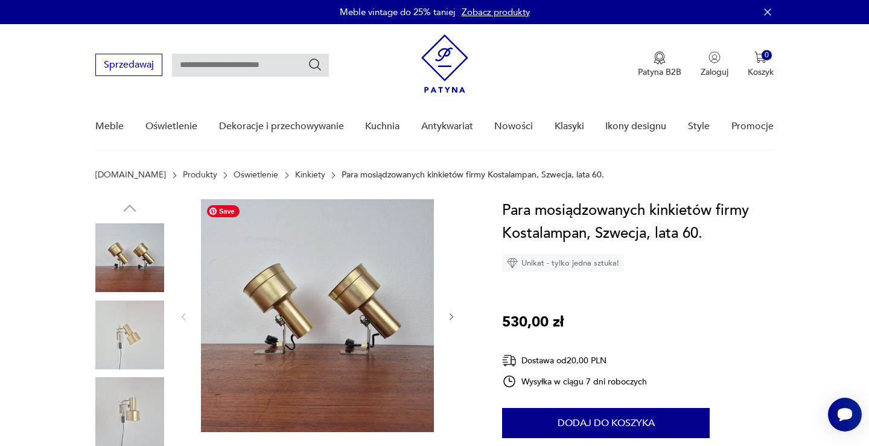
scroll to position [32, 0]
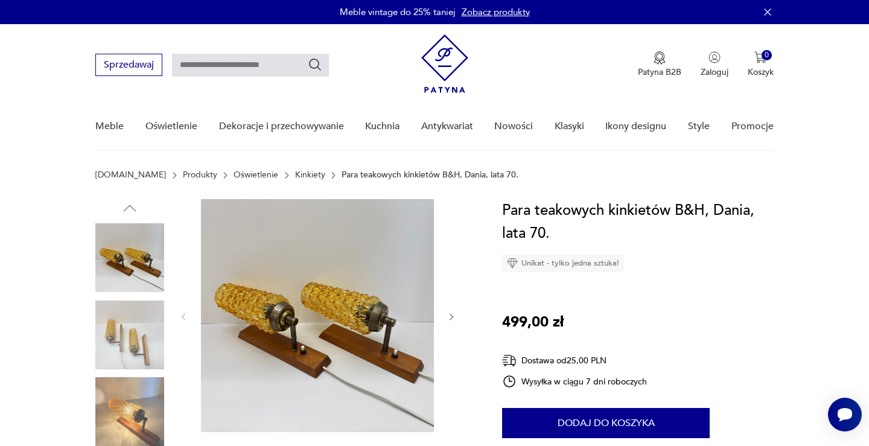
click at [115, 424] on img at bounding box center [129, 411] width 69 height 69
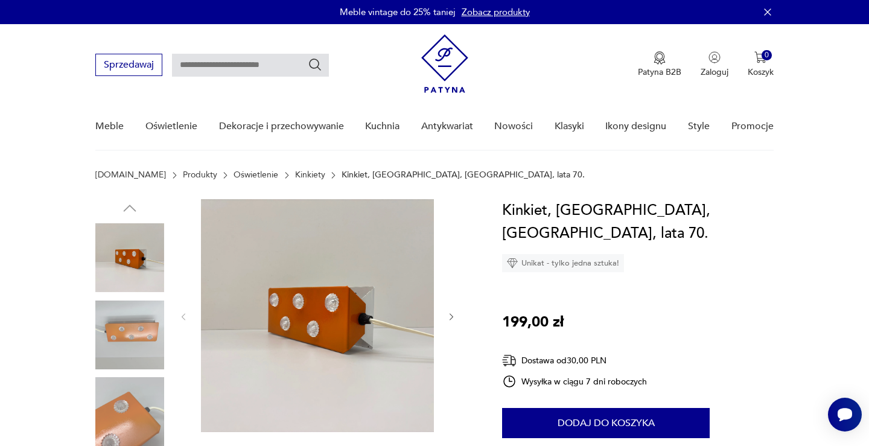
click at [141, 323] on img at bounding box center [129, 335] width 69 height 69
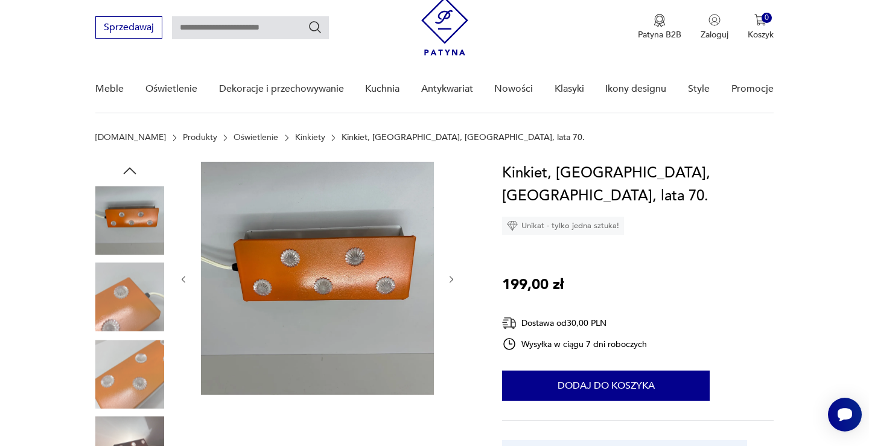
scroll to position [40, 0]
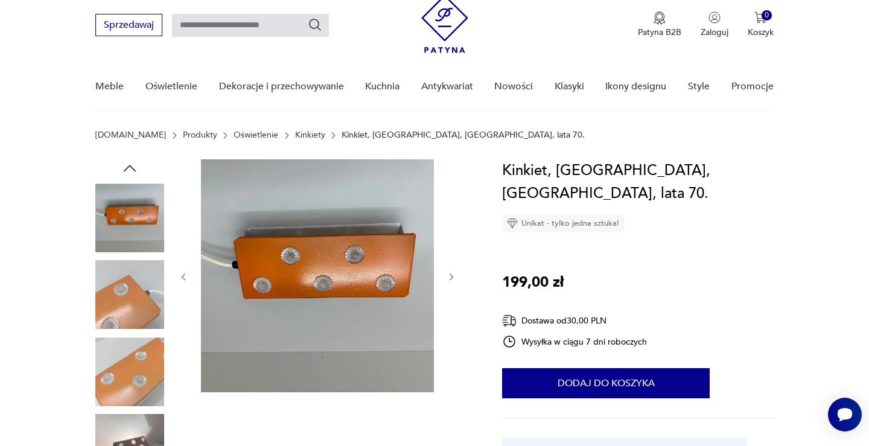
click at [135, 377] on img at bounding box center [129, 372] width 69 height 69
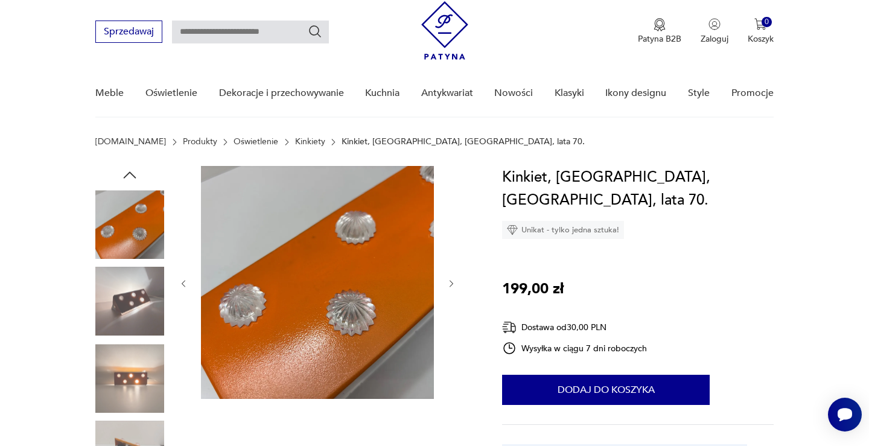
scroll to position [31, 0]
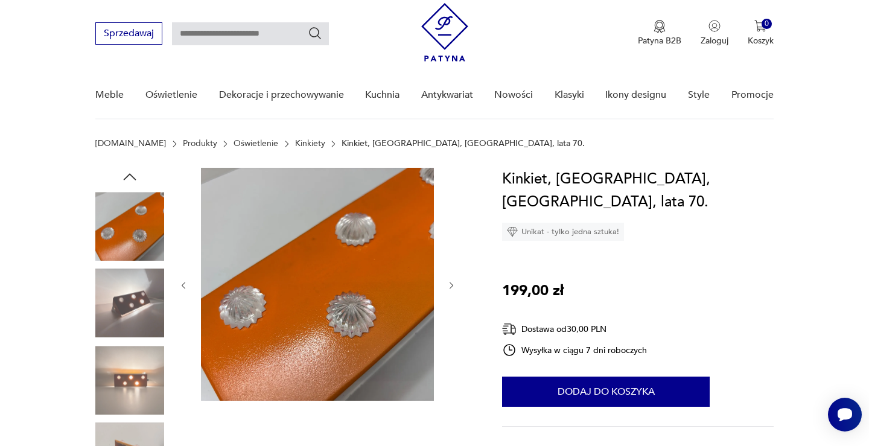
click at [136, 235] on img at bounding box center [129, 226] width 69 height 69
click at [144, 194] on img at bounding box center [129, 226] width 69 height 69
click at [133, 253] on img at bounding box center [129, 226] width 69 height 69
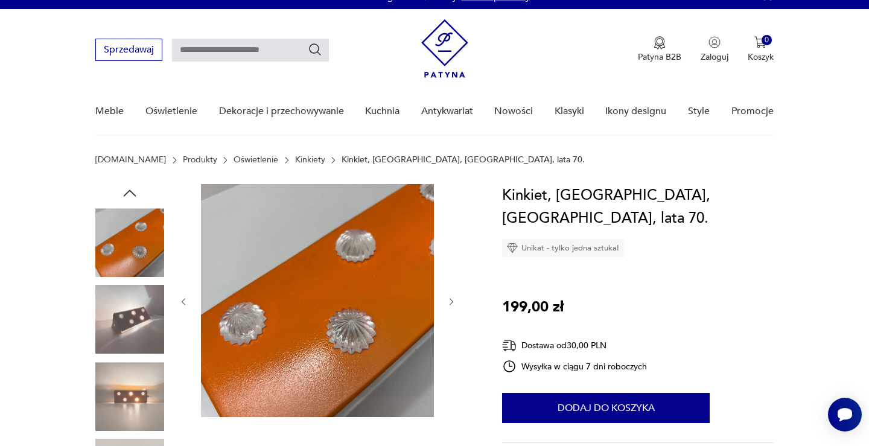
click at [130, 191] on icon "button" at bounding box center [130, 193] width 18 height 18
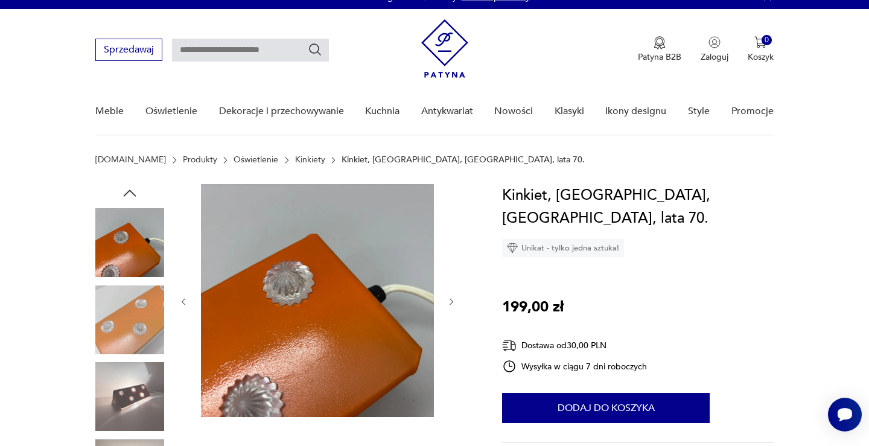
click at [130, 191] on icon "button" at bounding box center [130, 193] width 18 height 18
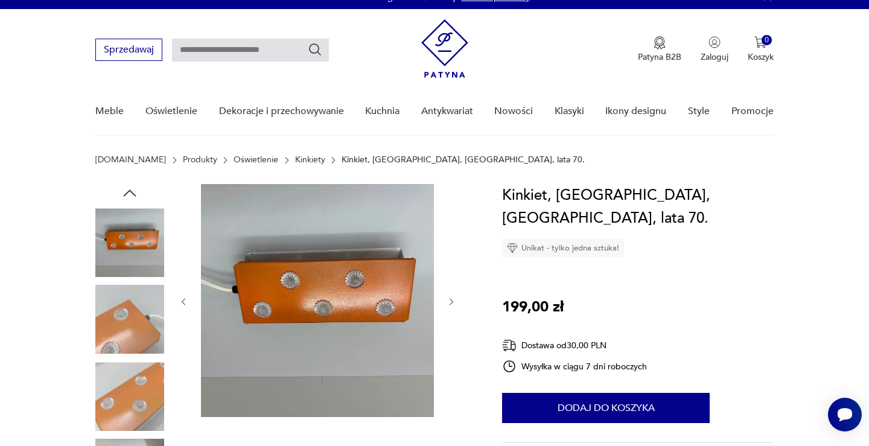
click at [130, 191] on icon "button" at bounding box center [130, 193] width 18 height 18
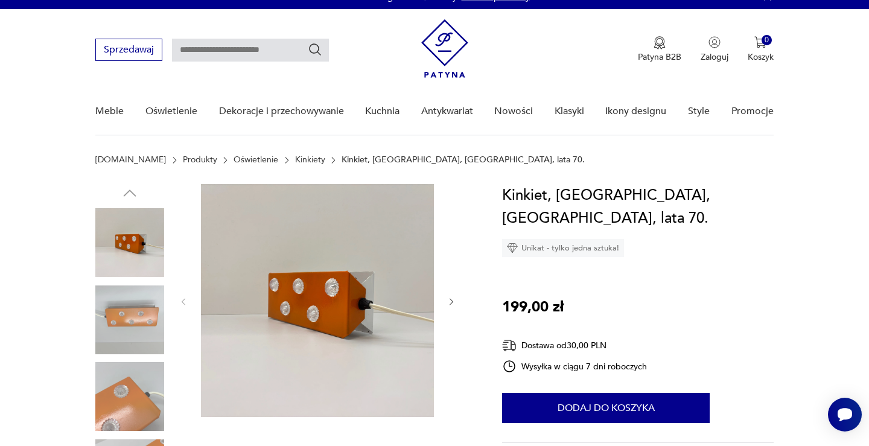
click at [133, 253] on img at bounding box center [129, 242] width 69 height 69
click at [147, 249] on img at bounding box center [129, 242] width 69 height 69
click at [239, 234] on img at bounding box center [317, 300] width 233 height 233
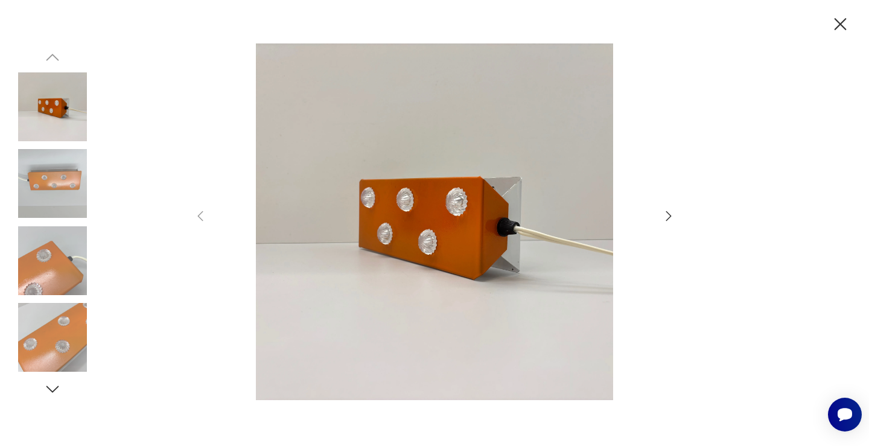
click at [841, 27] on icon "button" at bounding box center [840, 24] width 21 height 21
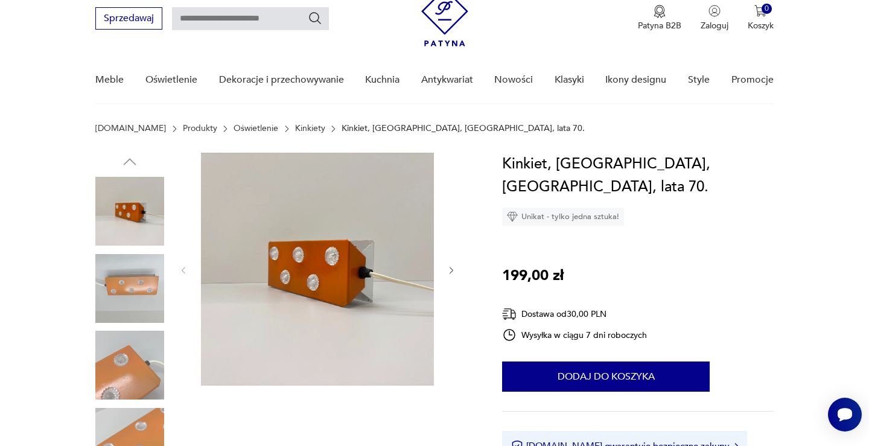
scroll to position [0, 0]
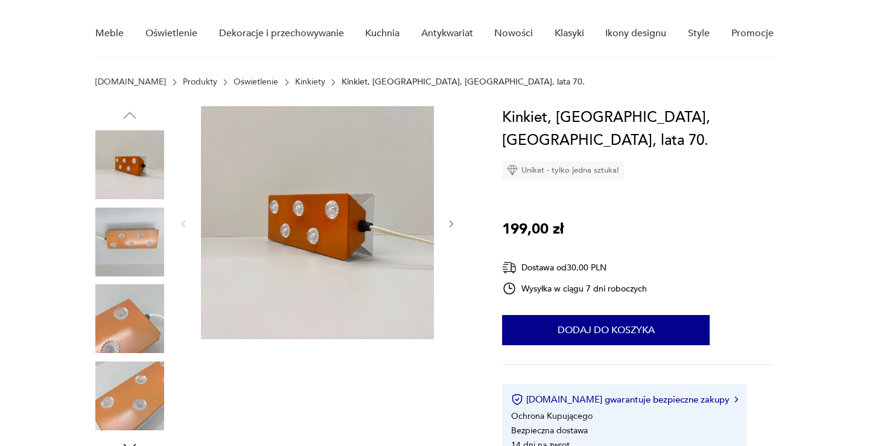
click at [133, 245] on img at bounding box center [129, 242] width 69 height 69
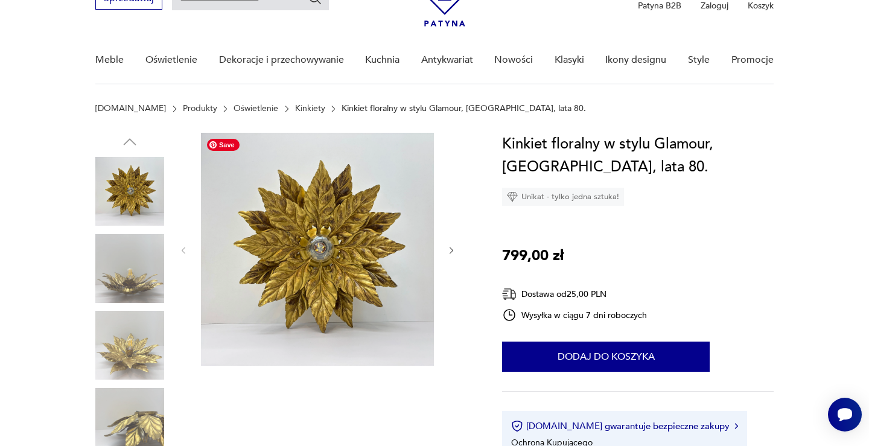
scroll to position [69, 0]
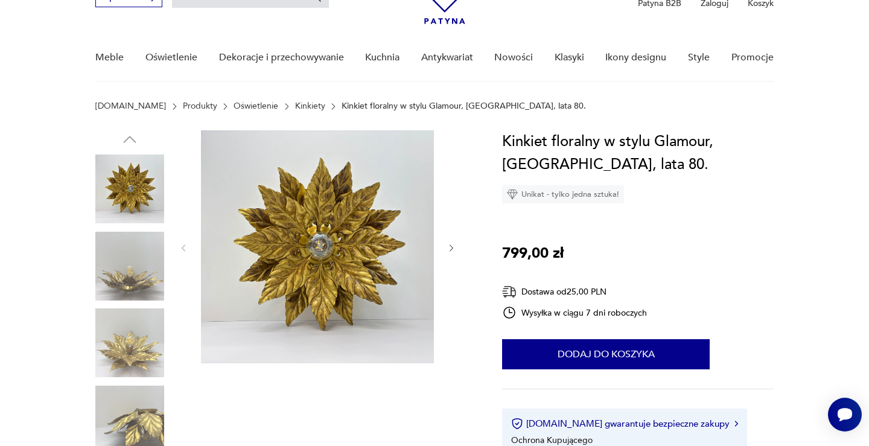
click at [123, 350] on img at bounding box center [129, 343] width 69 height 69
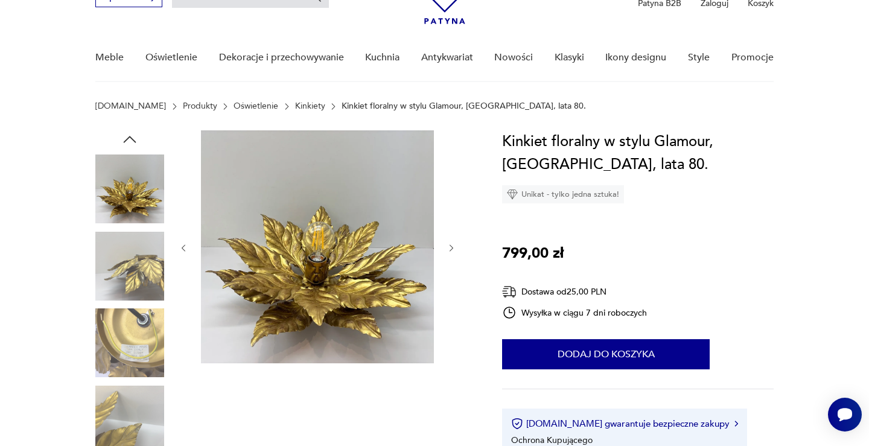
click at [130, 193] on img at bounding box center [129, 189] width 69 height 69
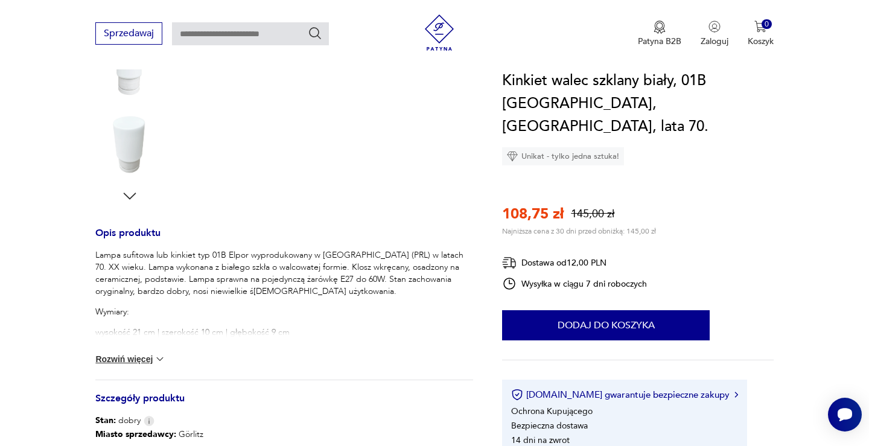
scroll to position [350, 0]
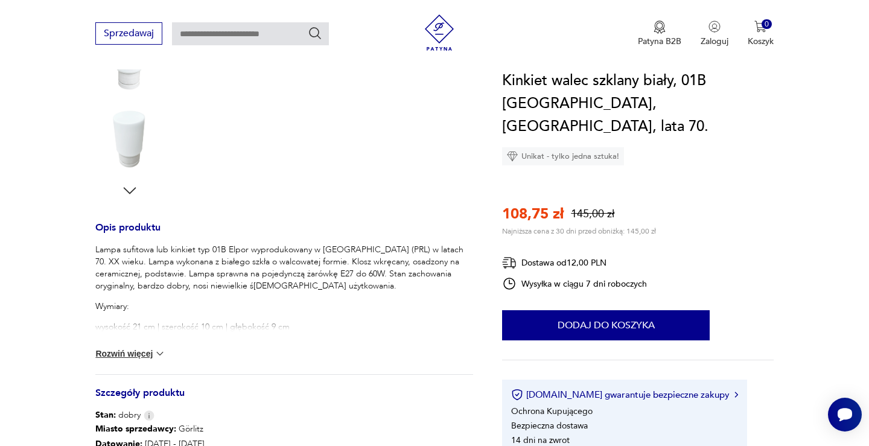
click at [131, 357] on button "Rozwiń więcej" at bounding box center [130, 354] width 70 height 12
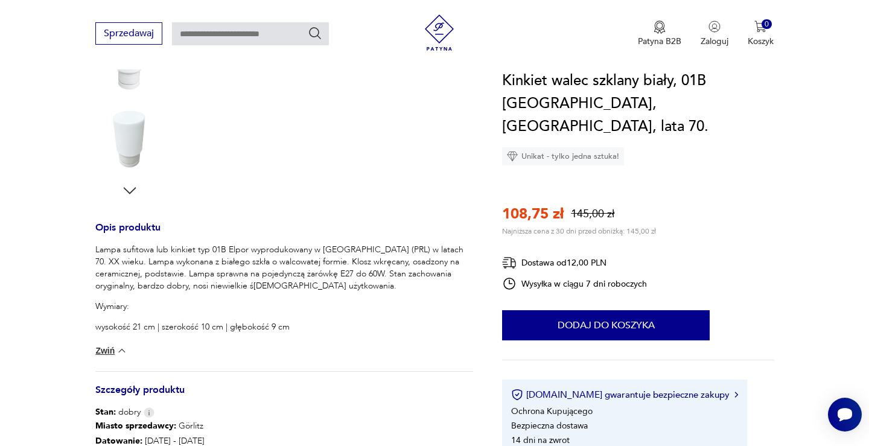
scroll to position [0, 0]
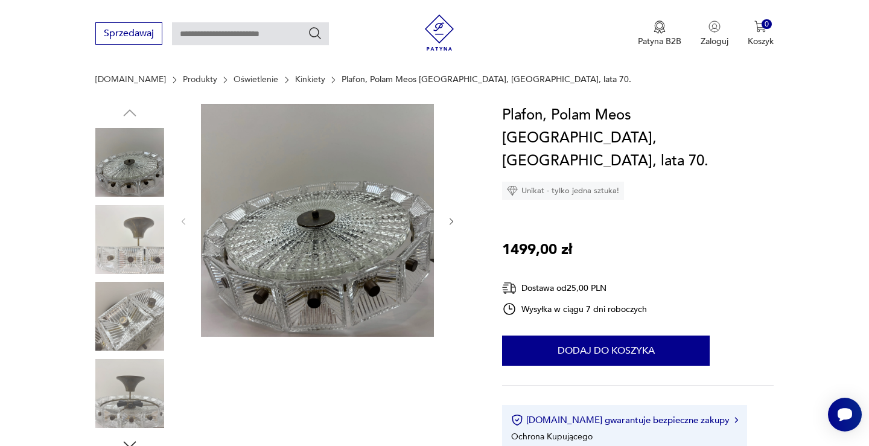
scroll to position [91, 0]
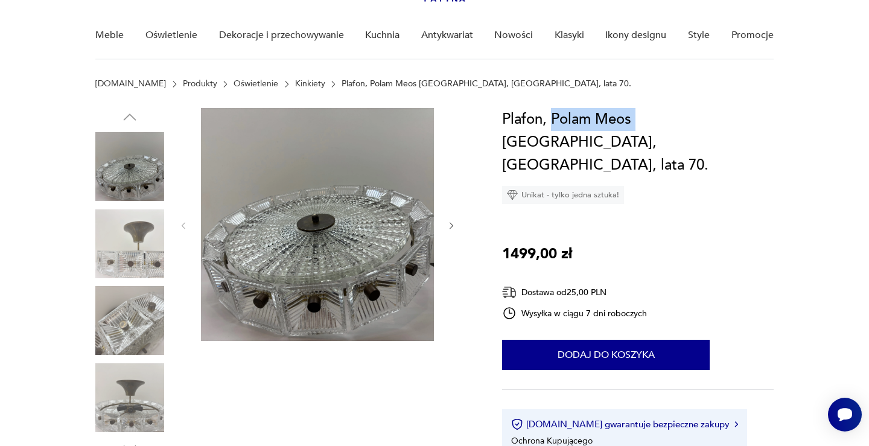
drag, startPoint x: 635, startPoint y: 121, endPoint x: 550, endPoint y: 117, distance: 84.6
click at [550, 117] on h1 "Plafon, Polam Meos Warszawa, Polska, lata 70." at bounding box center [637, 142] width 271 height 69
copy h1 "Polam Meos"
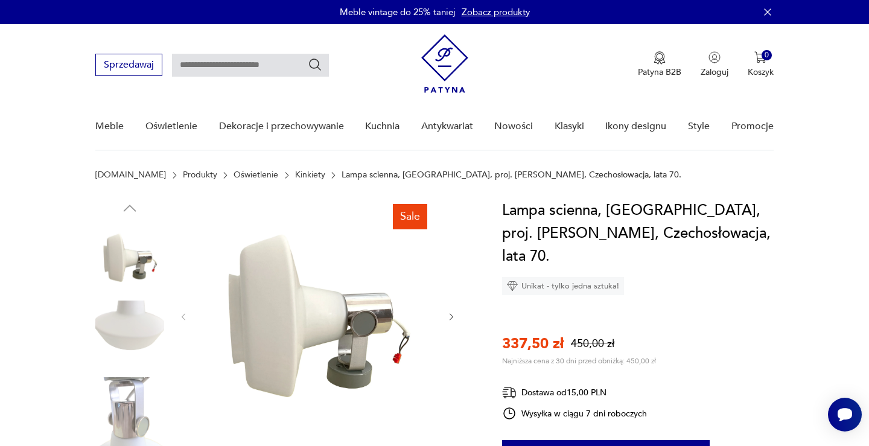
click at [133, 310] on img at bounding box center [129, 335] width 69 height 69
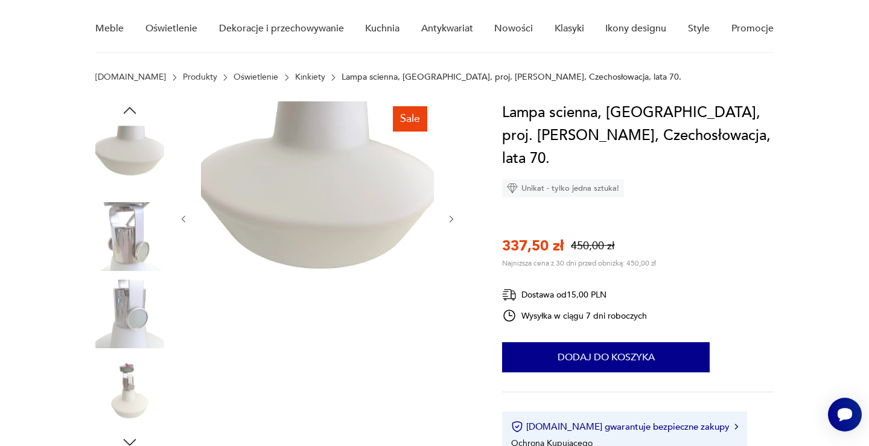
scroll to position [97, 0]
click at [129, 385] on img at bounding box center [129, 391] width 69 height 69
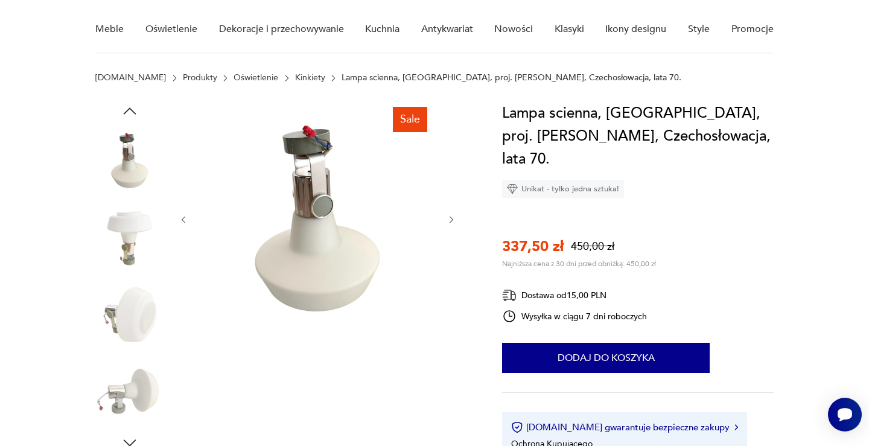
scroll to position [0, 0]
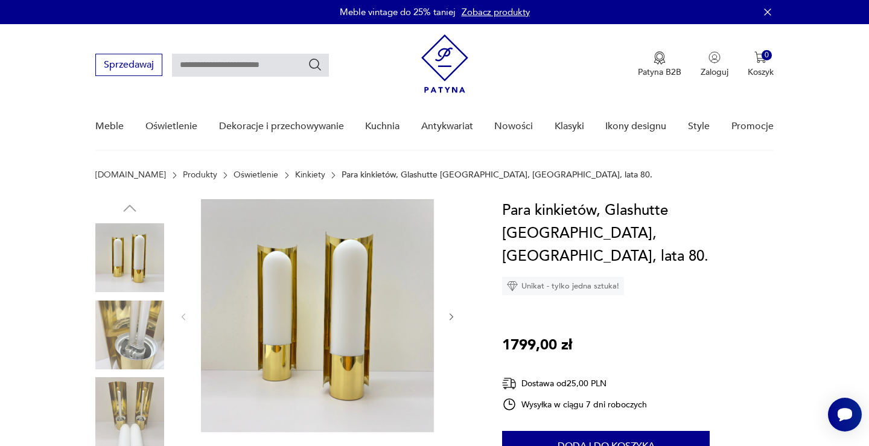
click at [146, 339] on img at bounding box center [129, 335] width 69 height 69
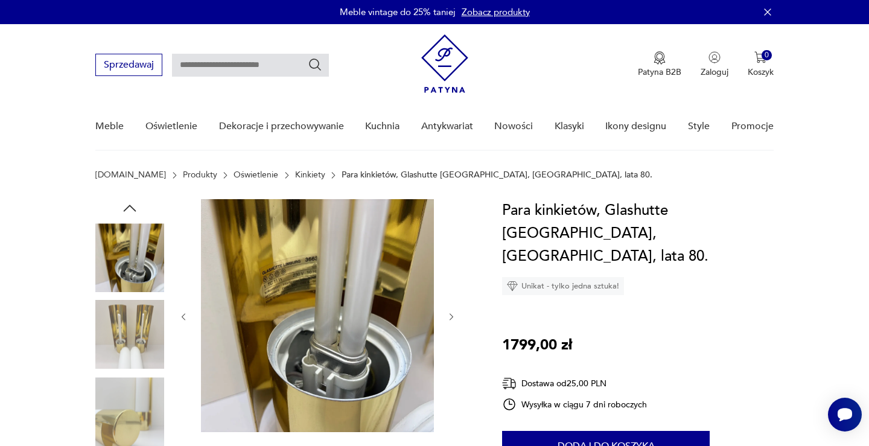
click at [140, 401] on img at bounding box center [129, 411] width 69 height 69
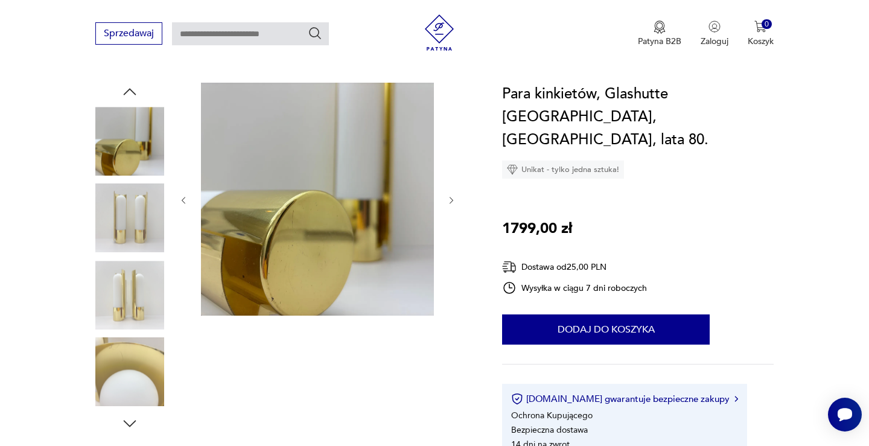
scroll to position [116, 0]
click at [147, 372] on img at bounding box center [129, 373] width 69 height 69
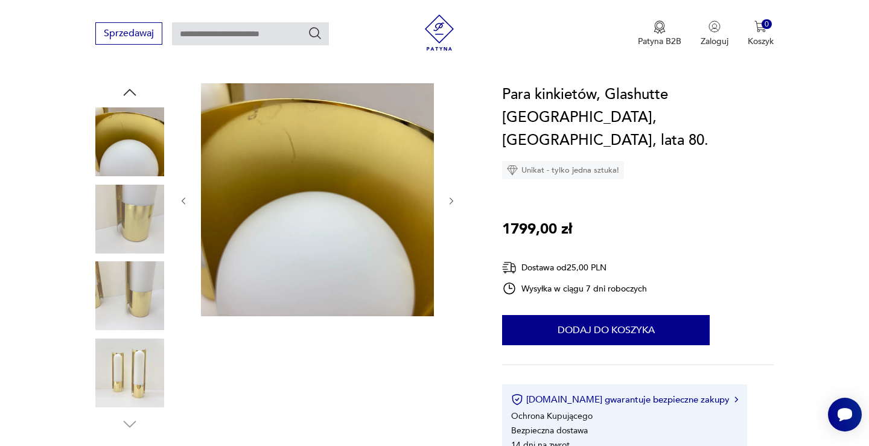
click at [145, 379] on img at bounding box center [129, 373] width 69 height 69
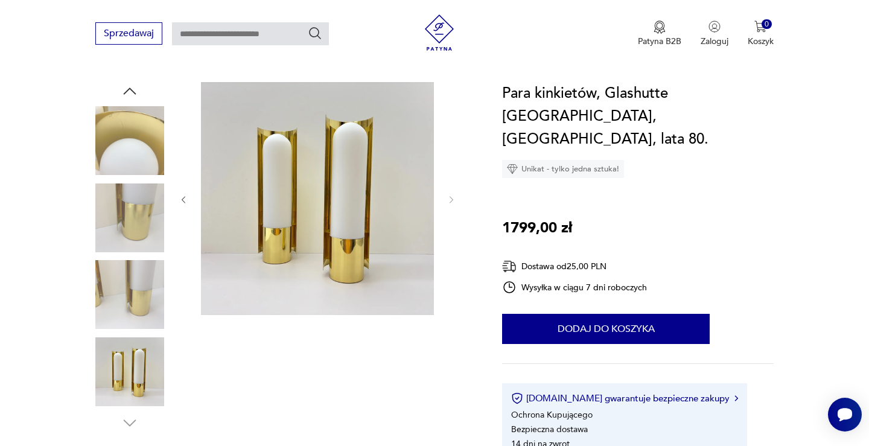
scroll to position [0, 0]
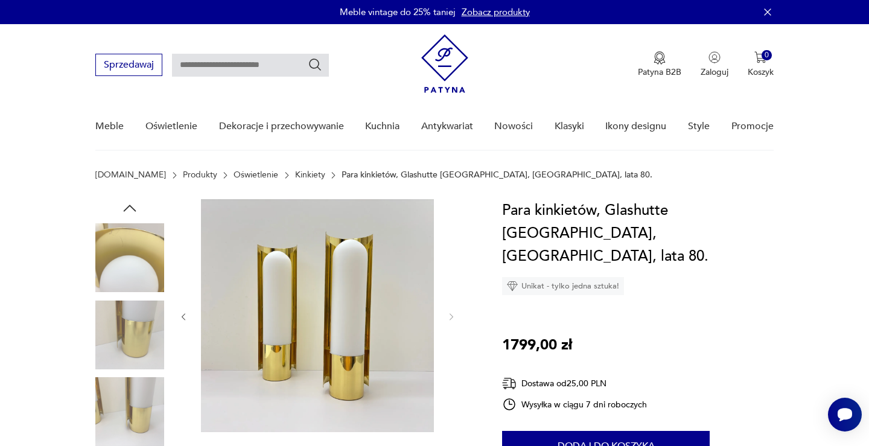
click at [137, 205] on icon "button" at bounding box center [130, 208] width 18 height 18
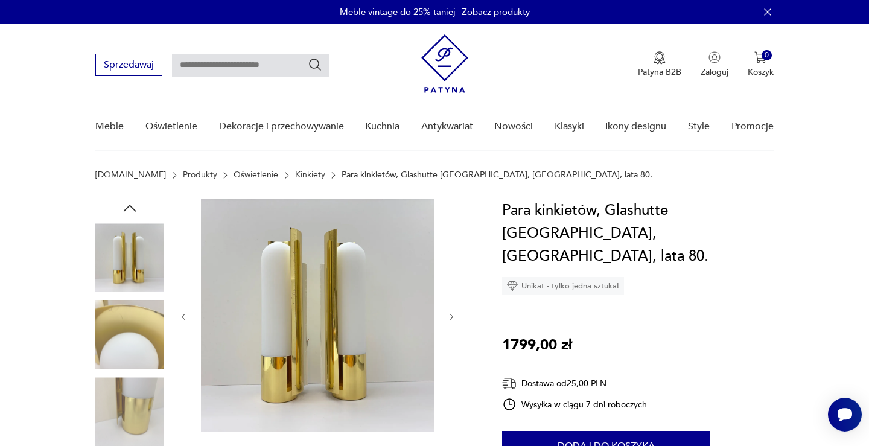
click at [137, 205] on icon "button" at bounding box center [130, 208] width 18 height 18
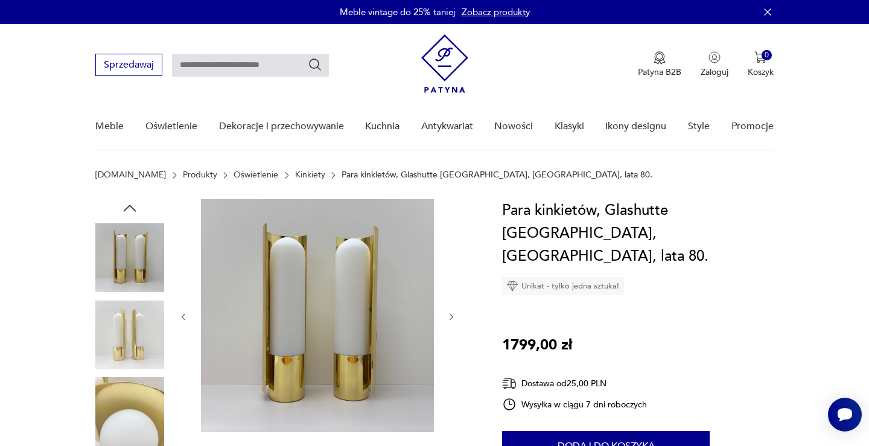
click at [137, 205] on icon "button" at bounding box center [130, 208] width 18 height 18
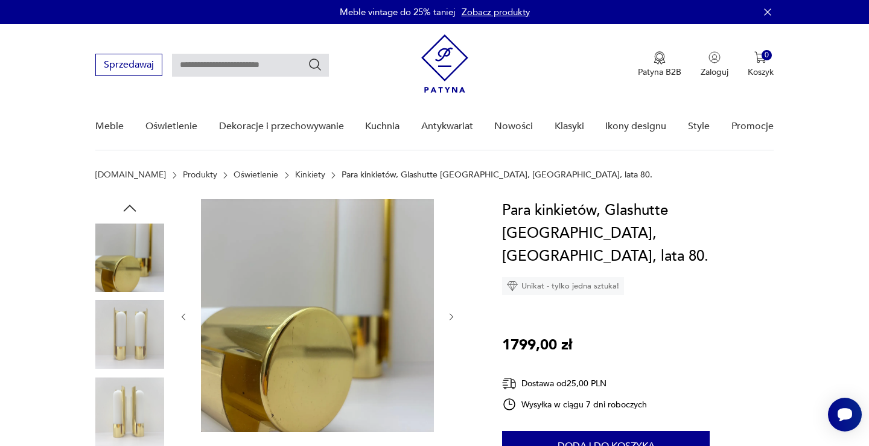
click at [138, 207] on icon "button" at bounding box center [130, 208] width 18 height 18
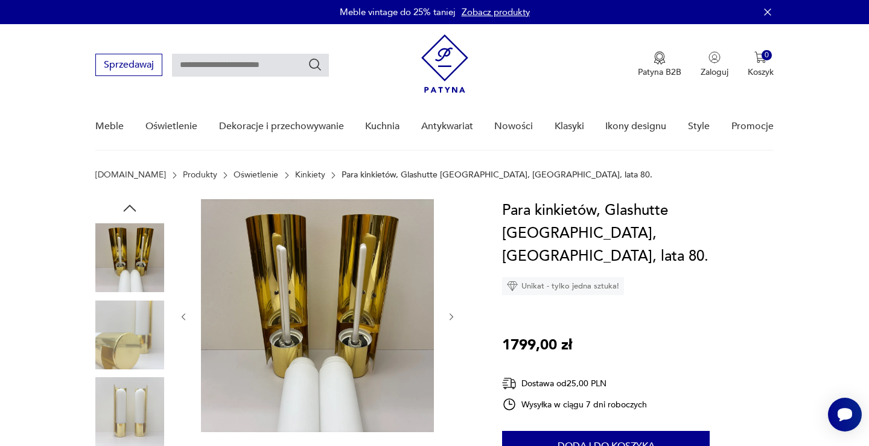
click at [138, 207] on icon "button" at bounding box center [130, 208] width 18 height 18
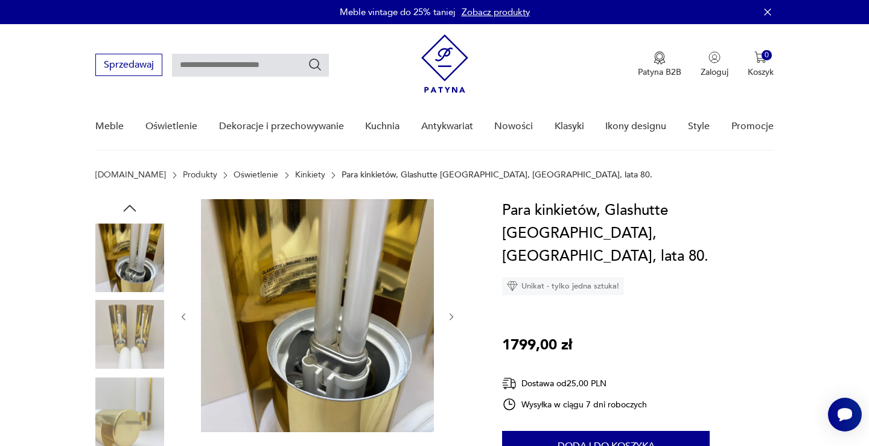
click at [138, 207] on icon "button" at bounding box center [130, 208] width 18 height 18
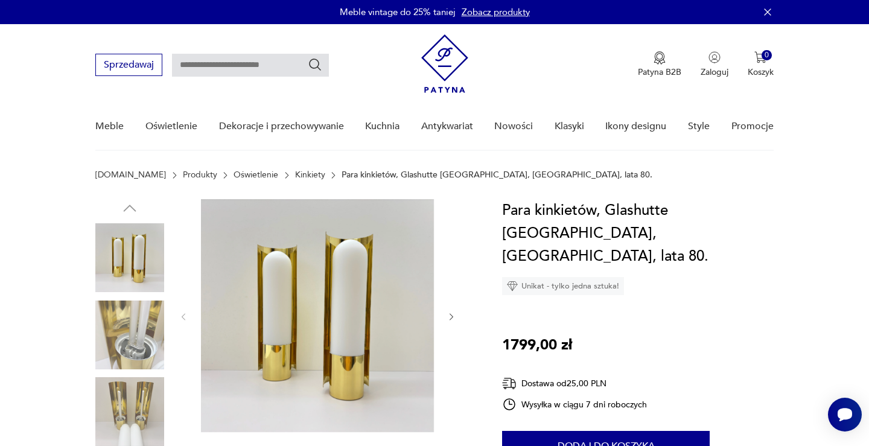
click at [126, 274] on img at bounding box center [129, 257] width 69 height 69
click at [260, 239] on img at bounding box center [317, 315] width 233 height 233
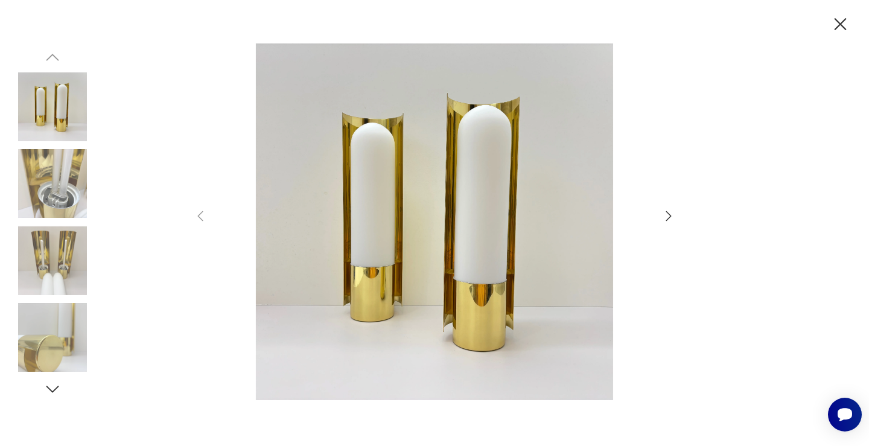
click at [842, 26] on icon "button" at bounding box center [841, 24] width 12 height 12
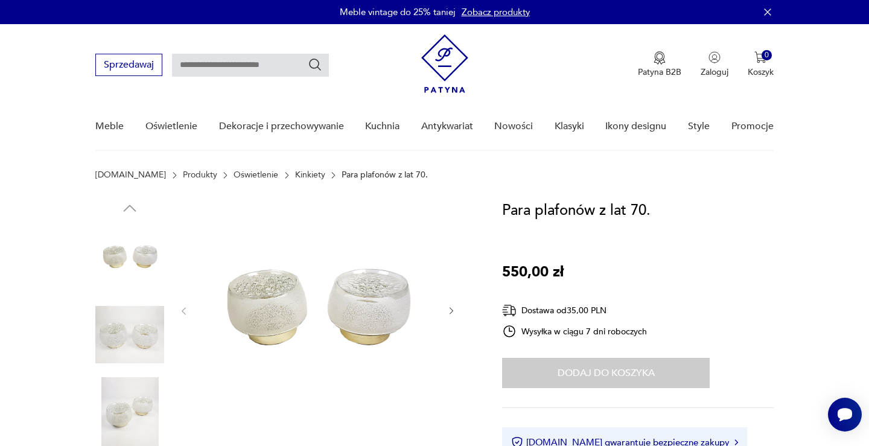
click at [124, 243] on img at bounding box center [129, 257] width 69 height 69
click at [141, 354] on img at bounding box center [129, 335] width 69 height 69
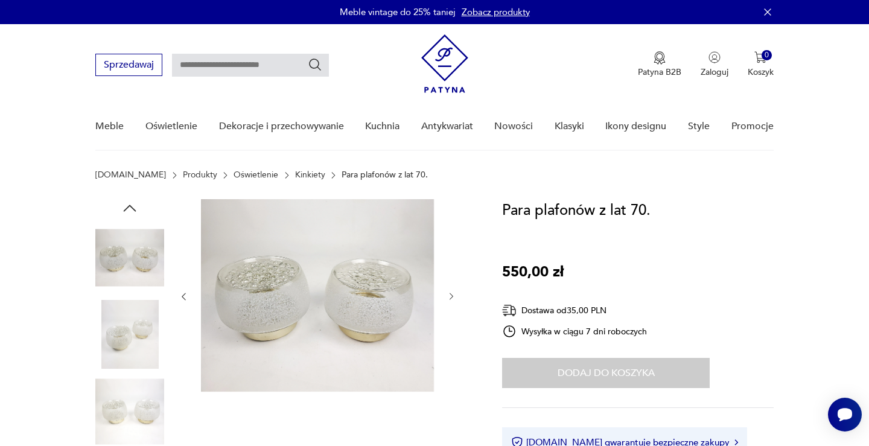
click at [133, 403] on img at bounding box center [129, 411] width 69 height 69
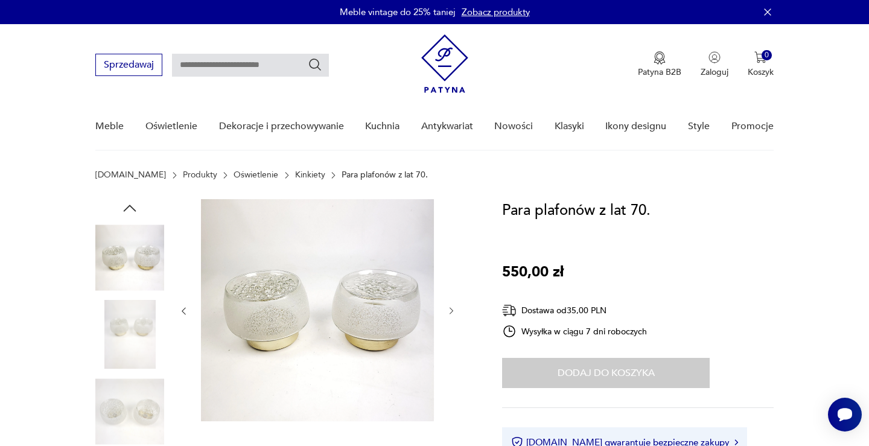
click at [126, 248] on img at bounding box center [129, 257] width 69 height 69
click at [133, 208] on icon "button" at bounding box center [130, 208] width 13 height 7
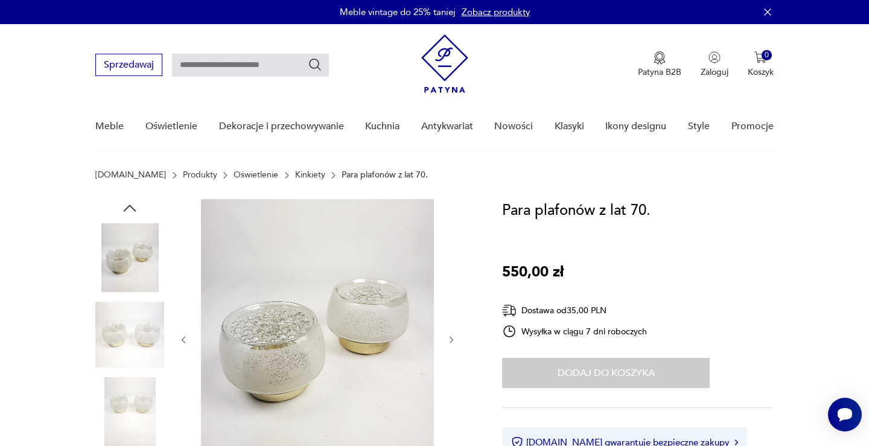
click at [133, 208] on icon "button" at bounding box center [130, 208] width 13 height 7
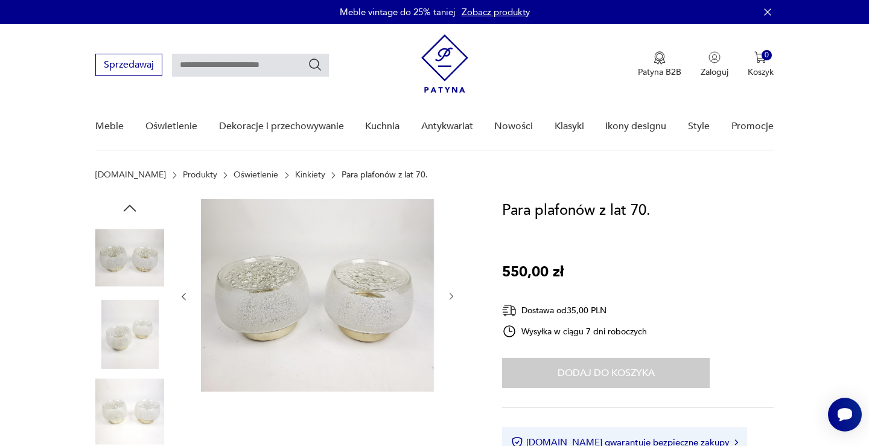
click at [133, 208] on icon "button" at bounding box center [130, 208] width 13 height 7
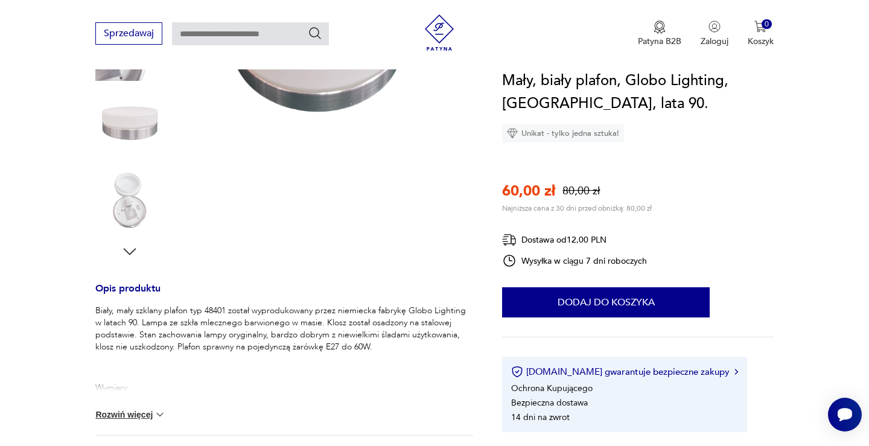
scroll to position [290, 0]
click at [133, 425] on div "Biały, mały szklany plafon typ 48401 został wyprodukowany przez niemiecka fabry…" at bounding box center [284, 368] width 378 height 130
click at [138, 415] on button "Rozwiń więcej" at bounding box center [130, 413] width 70 height 12
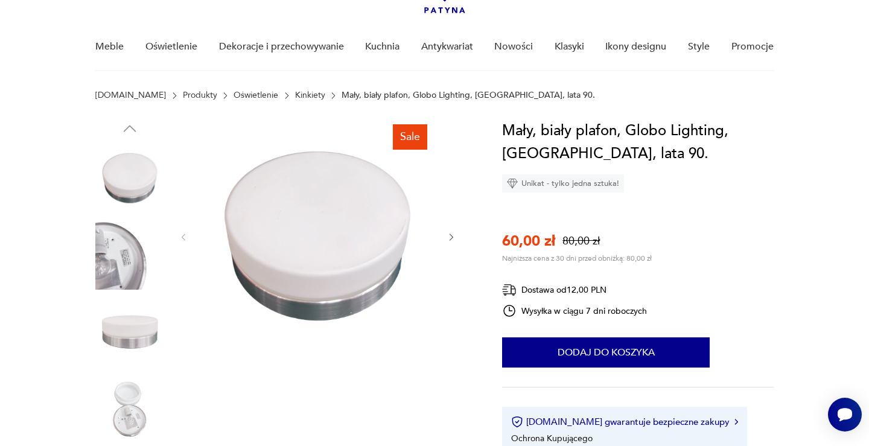
scroll to position [78, 0]
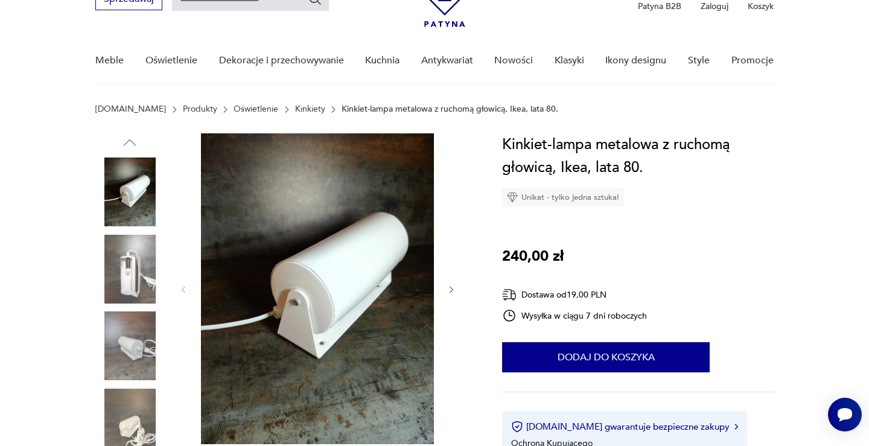
scroll to position [57, 0]
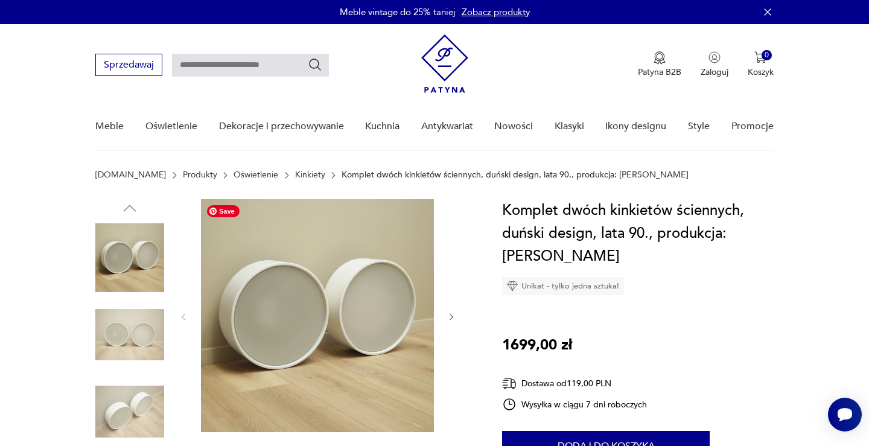
scroll to position [57, 0]
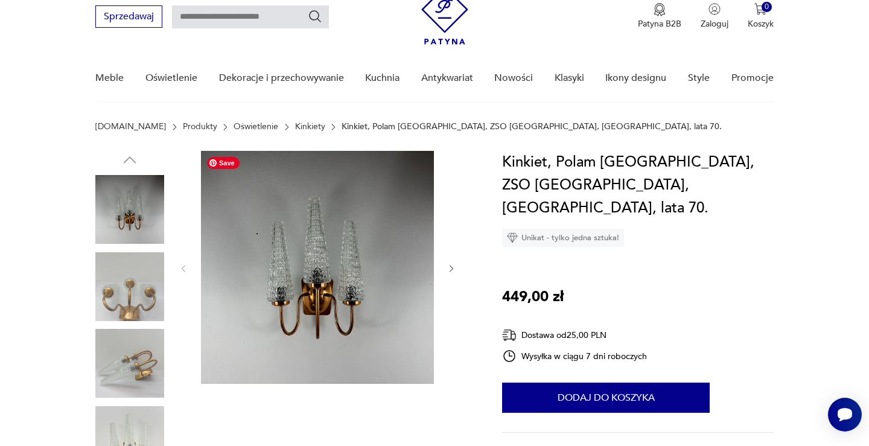
scroll to position [52, 0]
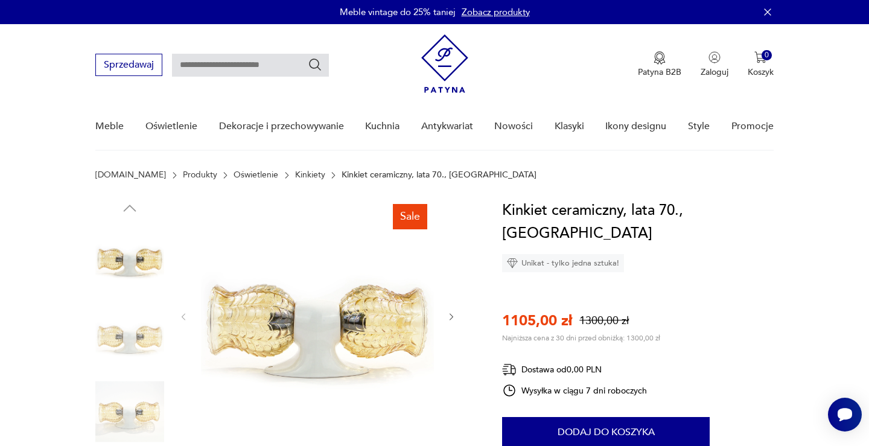
click at [134, 344] on img at bounding box center [129, 335] width 69 height 69
click at [136, 399] on img at bounding box center [129, 411] width 69 height 69
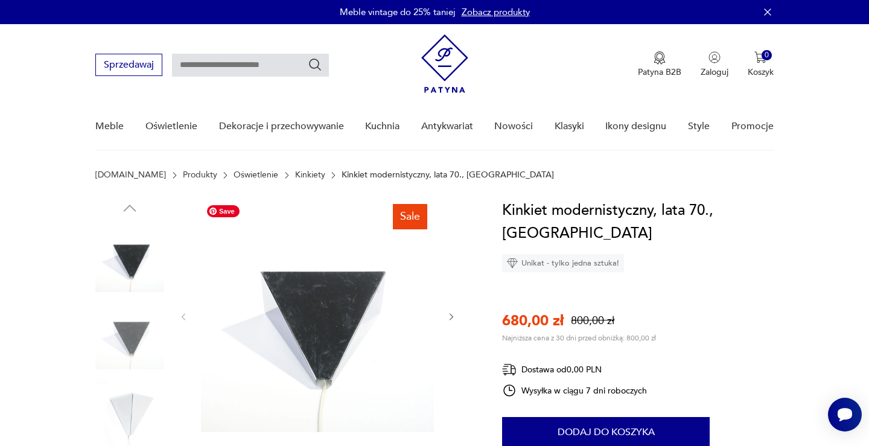
scroll to position [25, 0]
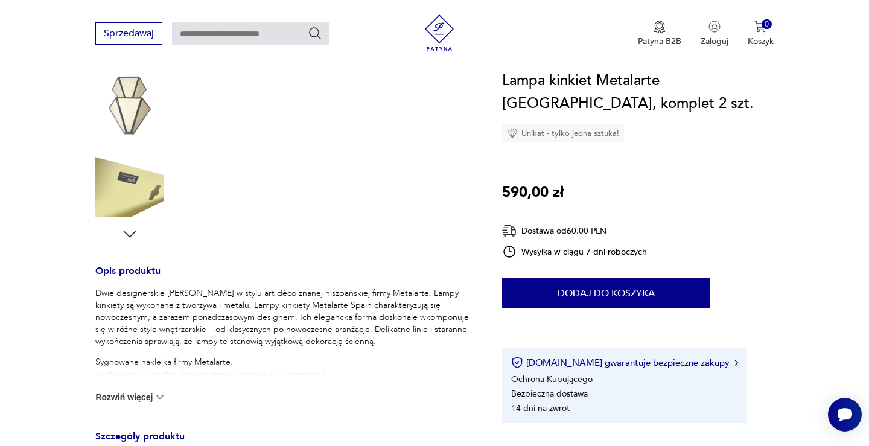
scroll to position [308, 0]
click at [137, 394] on button "Rozwiń więcej" at bounding box center [130, 395] width 70 height 12
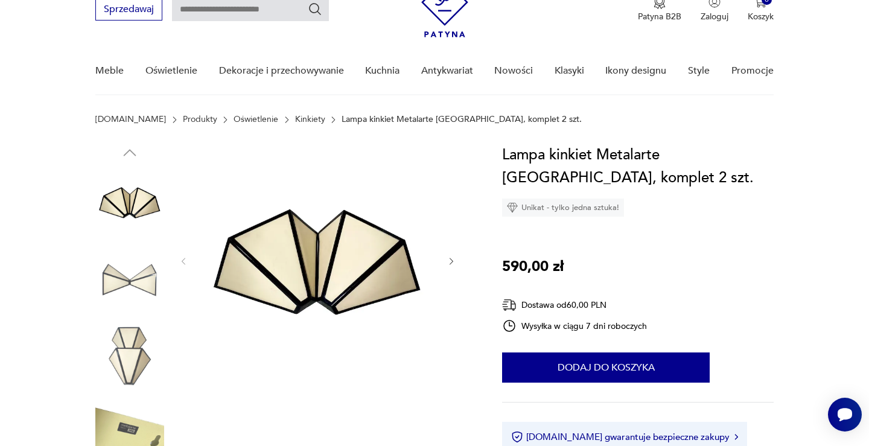
scroll to position [55, 0]
click at [119, 361] on img at bounding box center [129, 356] width 69 height 69
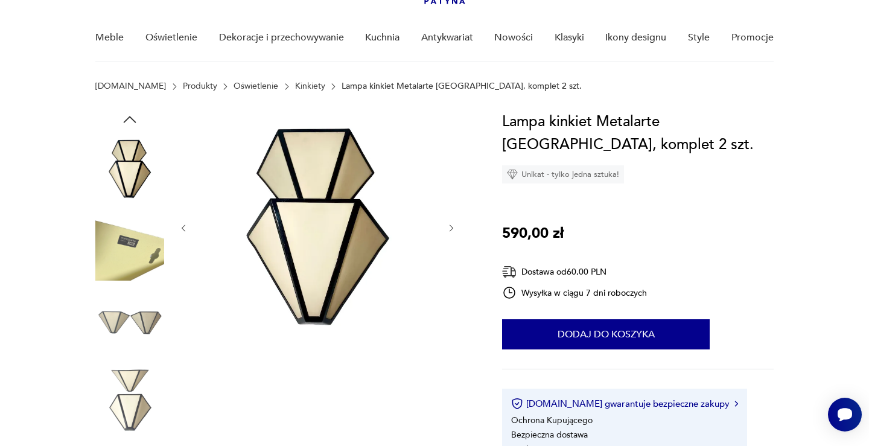
scroll to position [93, 0]
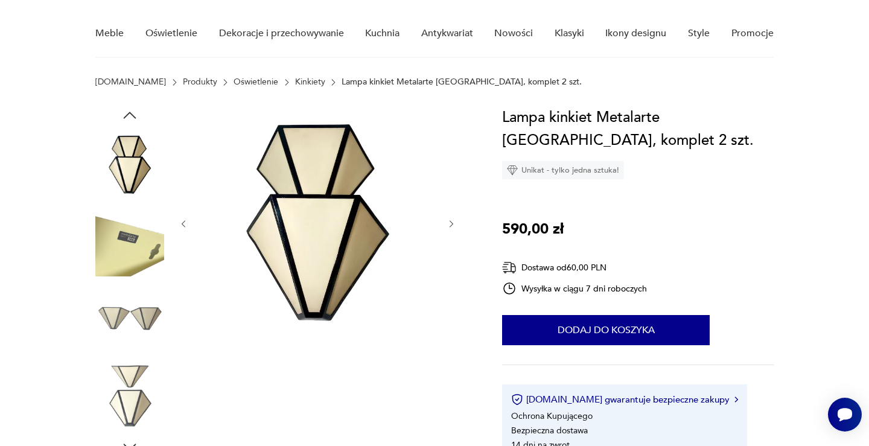
click at [123, 420] on img at bounding box center [129, 396] width 69 height 69
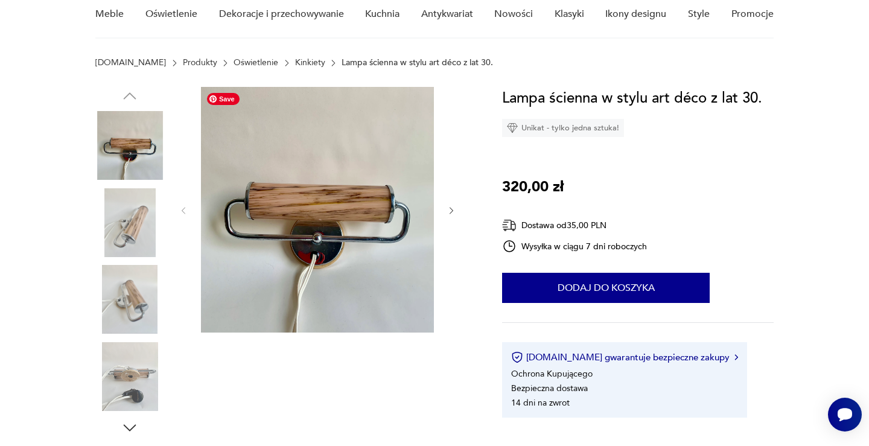
scroll to position [113, 0]
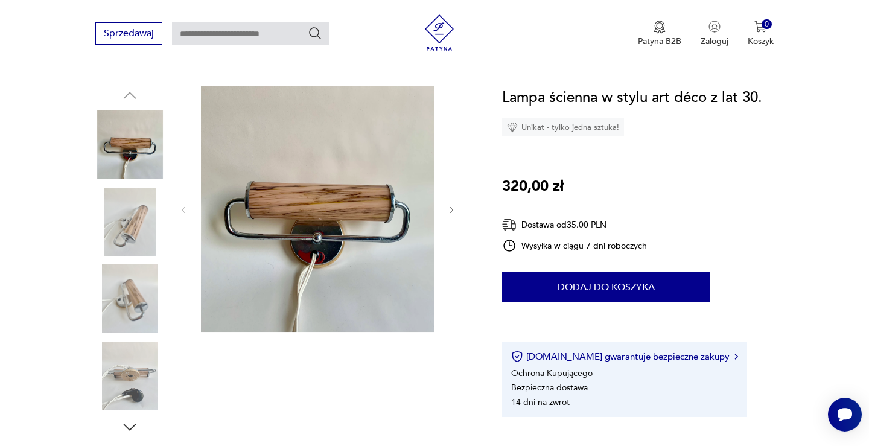
click at [118, 306] on img at bounding box center [129, 298] width 69 height 69
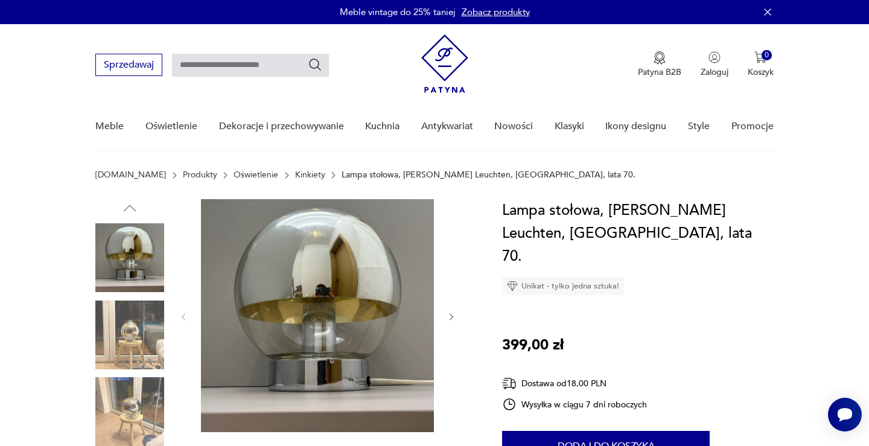
click at [140, 348] on img at bounding box center [129, 335] width 69 height 69
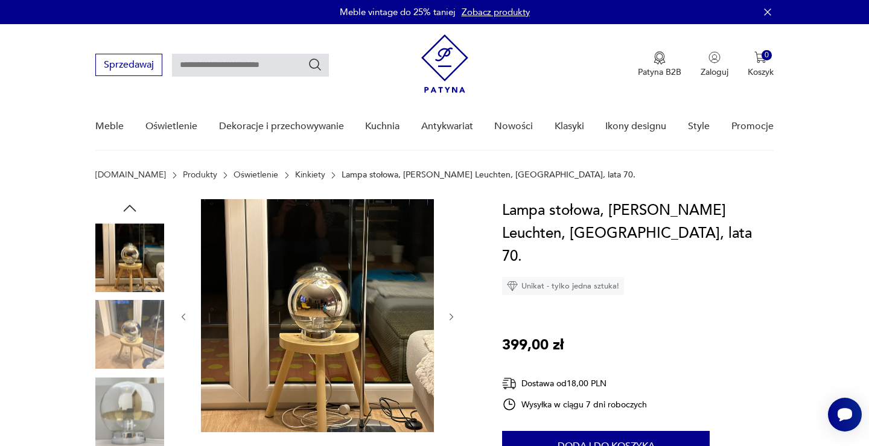
click at [129, 267] on img at bounding box center [129, 257] width 69 height 69
click at [135, 206] on icon "button" at bounding box center [130, 208] width 18 height 18
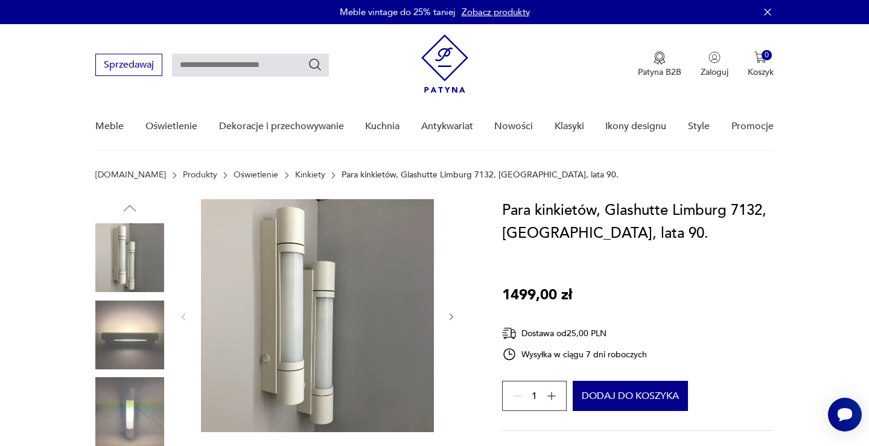
click at [136, 398] on img at bounding box center [129, 411] width 69 height 69
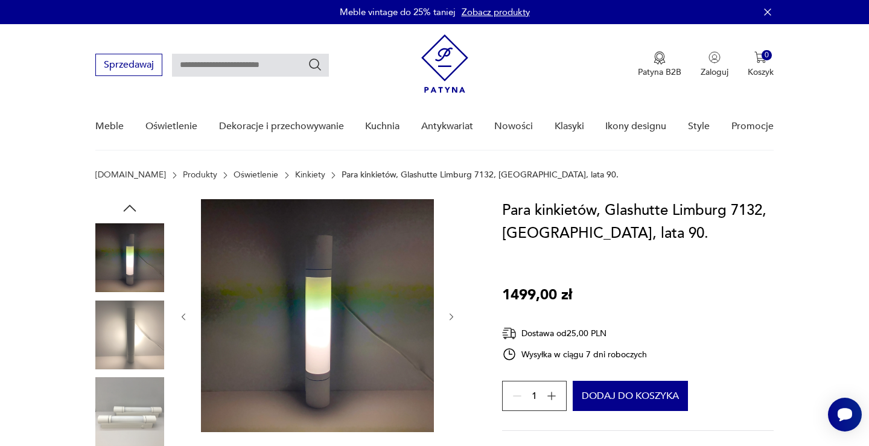
click at [131, 255] on img at bounding box center [129, 257] width 69 height 69
click at [109, 306] on img at bounding box center [129, 335] width 69 height 69
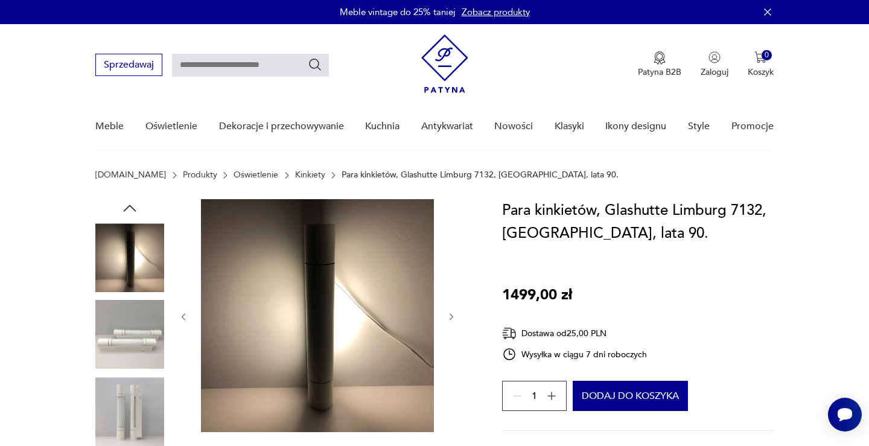
click at [120, 435] on img at bounding box center [129, 411] width 69 height 69
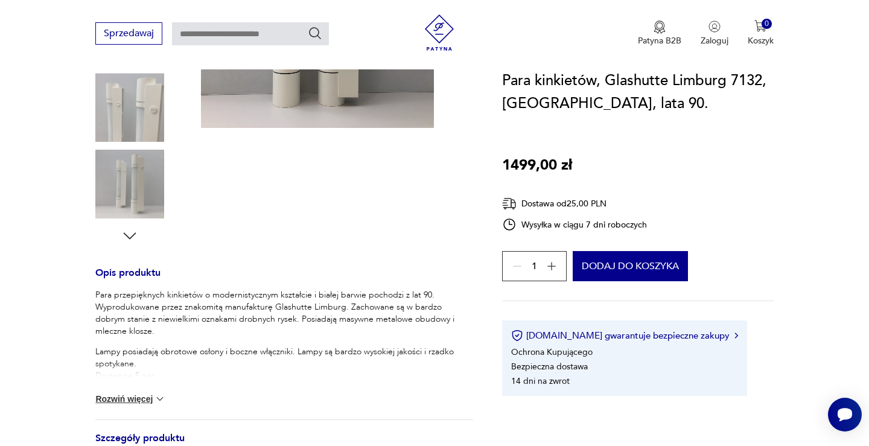
scroll to position [314, 0]
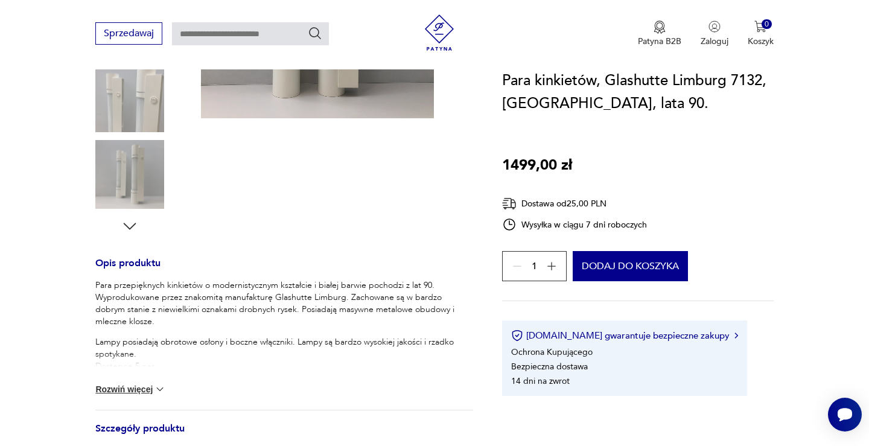
click at [138, 388] on button "Rozwiń więcej" at bounding box center [130, 389] width 70 height 12
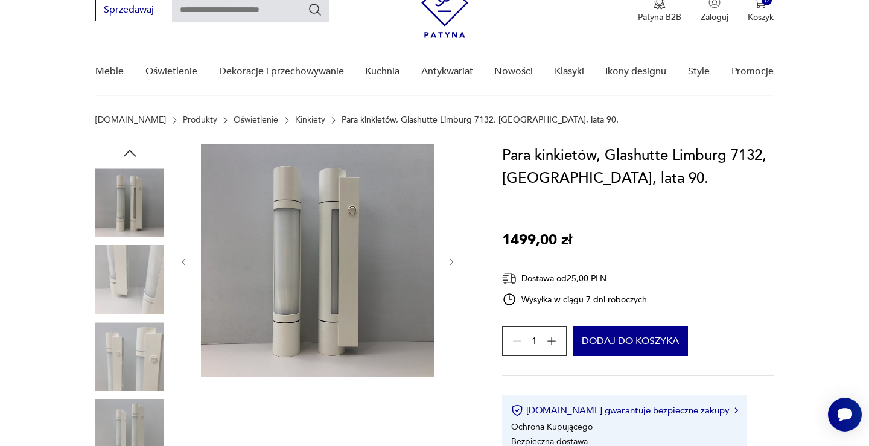
scroll to position [0, 0]
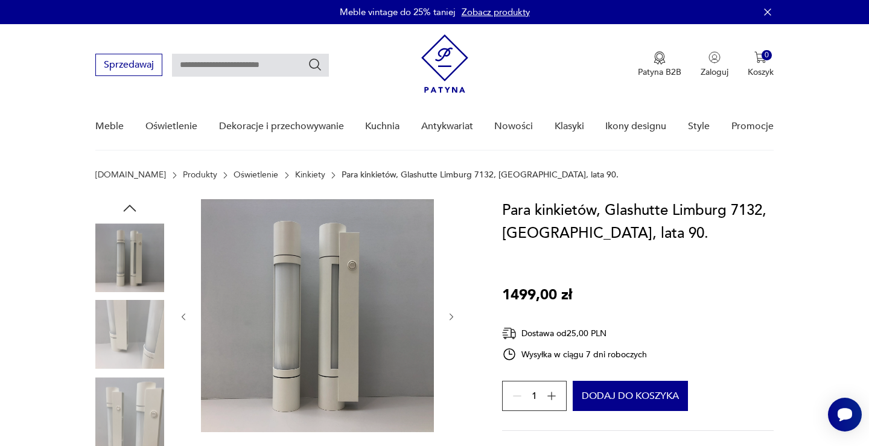
click at [100, 255] on img at bounding box center [129, 257] width 69 height 69
click at [135, 200] on icon "button" at bounding box center [130, 208] width 18 height 18
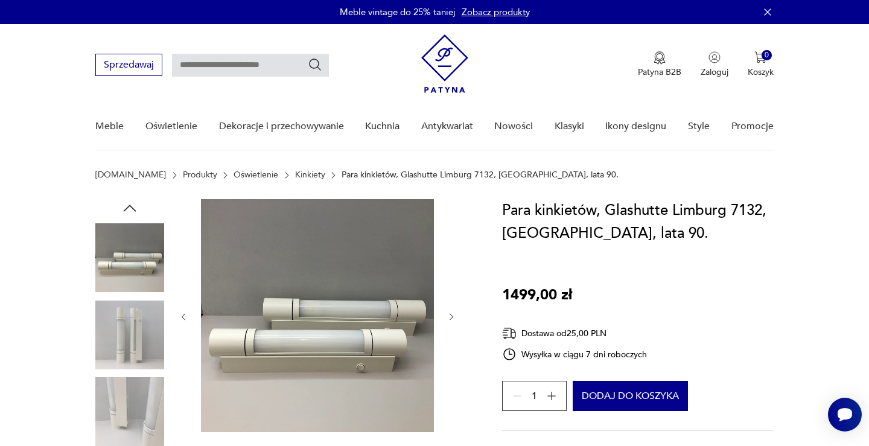
click at [135, 200] on icon "button" at bounding box center [130, 208] width 18 height 18
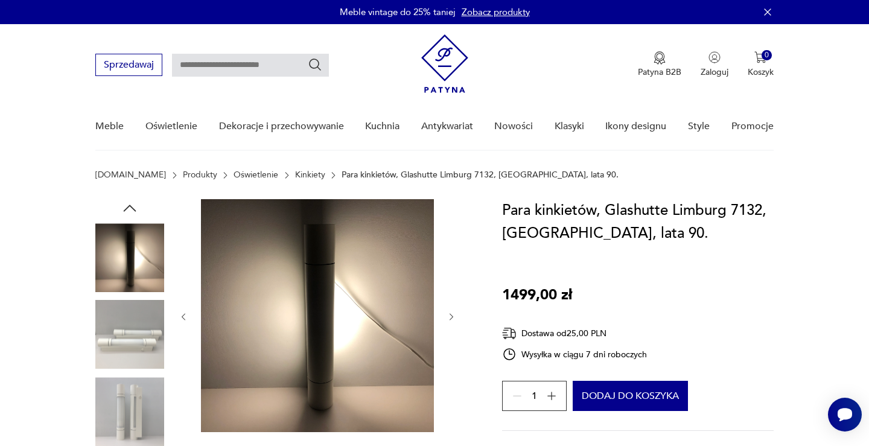
click at [135, 200] on icon "button" at bounding box center [130, 208] width 18 height 18
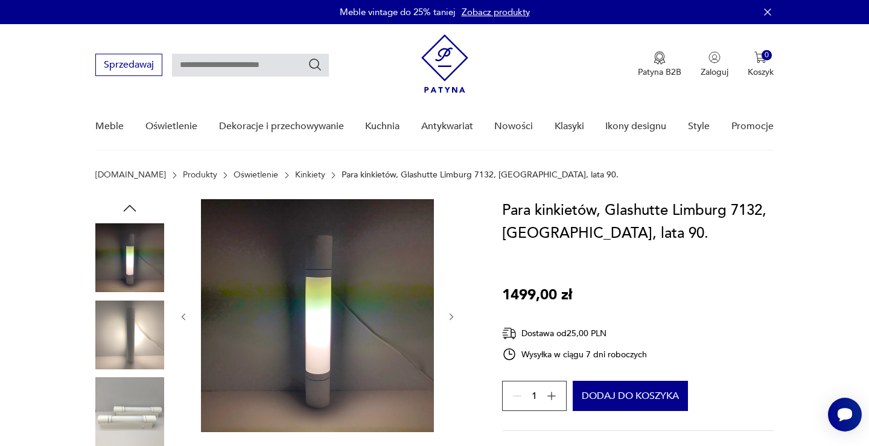
click at [135, 200] on icon "button" at bounding box center [130, 208] width 18 height 18
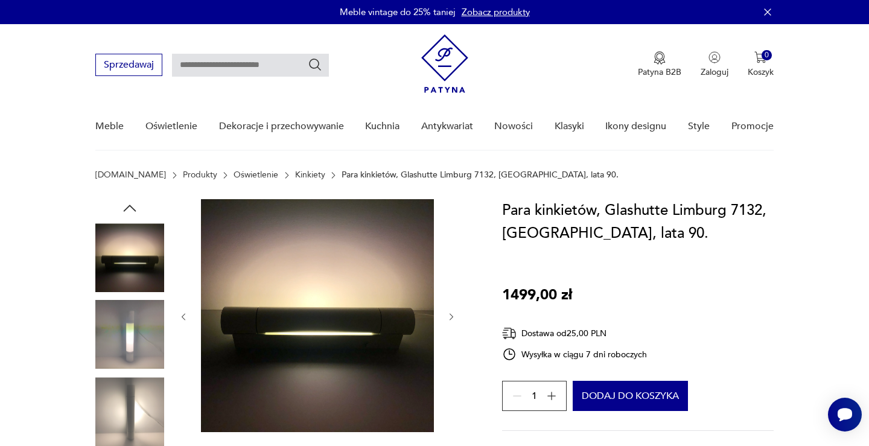
click at [135, 200] on icon "button" at bounding box center [130, 208] width 18 height 18
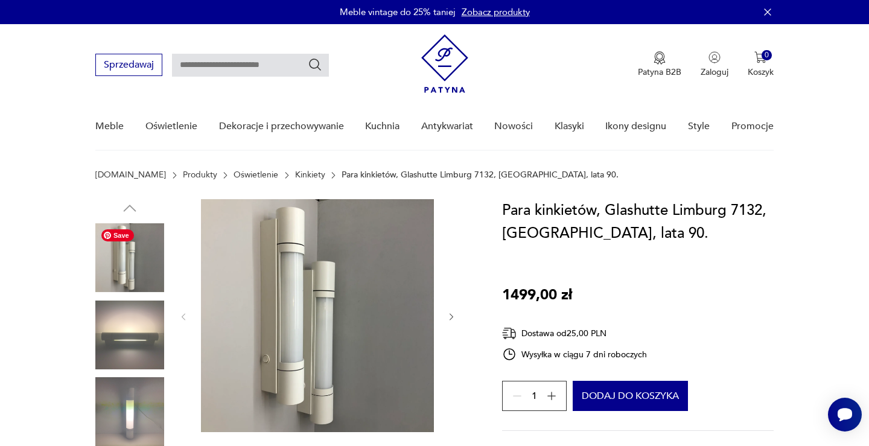
click at [135, 248] on img at bounding box center [129, 257] width 69 height 69
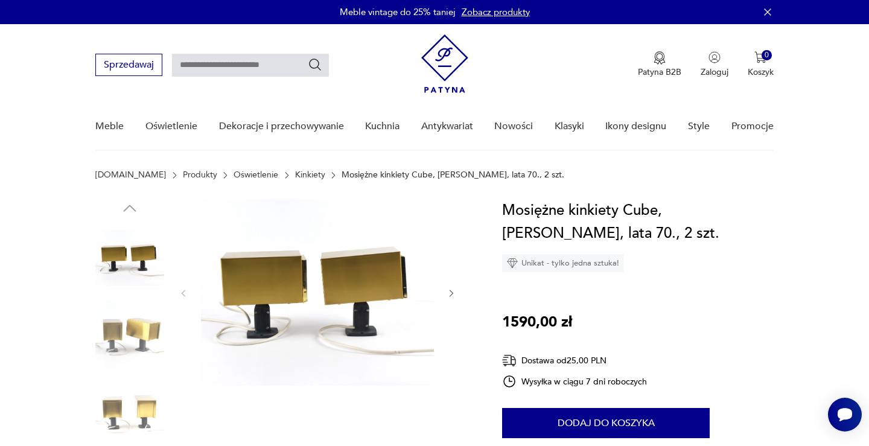
click at [127, 268] on img at bounding box center [129, 257] width 69 height 69
click at [136, 333] on img at bounding box center [129, 335] width 69 height 69
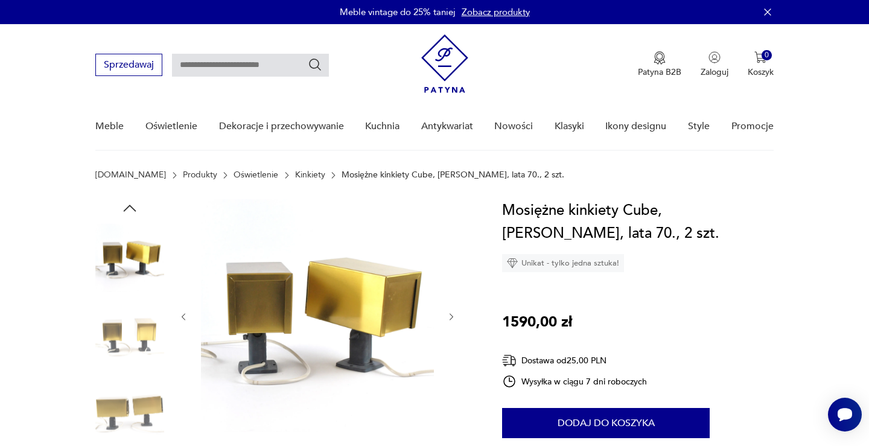
click at [150, 403] on img at bounding box center [129, 411] width 69 height 69
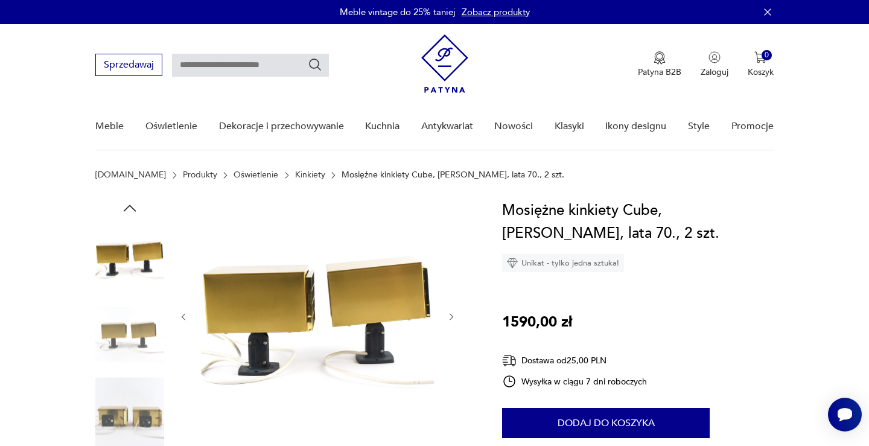
click at [136, 257] on img at bounding box center [129, 257] width 69 height 69
click at [134, 208] on icon "button" at bounding box center [130, 208] width 18 height 18
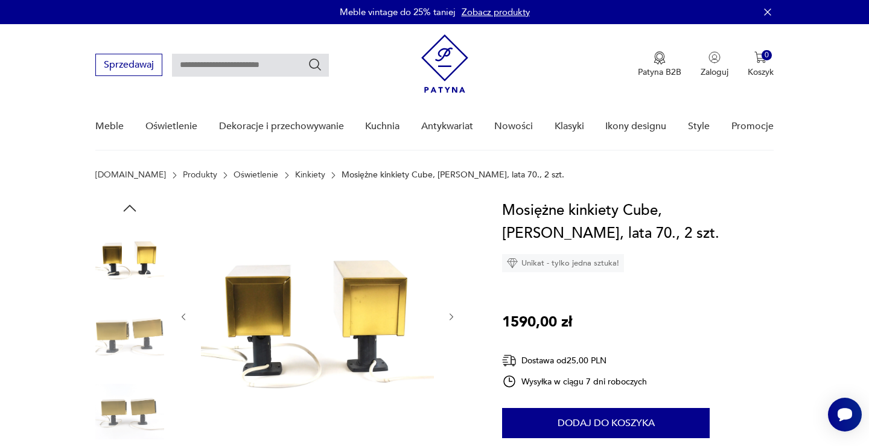
click at [134, 208] on icon "button" at bounding box center [130, 208] width 18 height 18
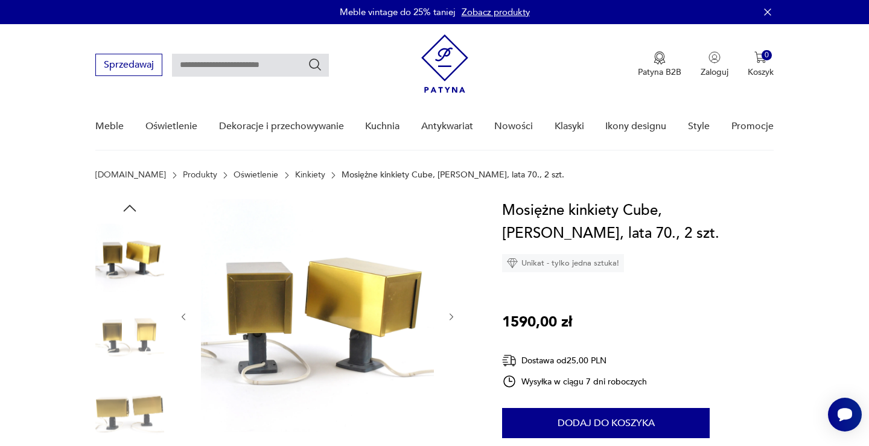
click at [134, 208] on icon "button" at bounding box center [130, 208] width 18 height 18
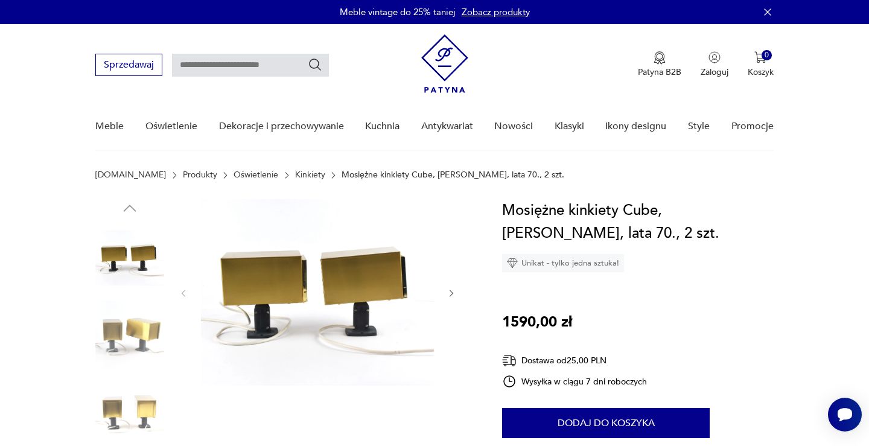
click at [158, 261] on img at bounding box center [129, 257] width 69 height 69
click at [173, 296] on div at bounding box center [284, 374] width 378 height 350
click at [147, 339] on img at bounding box center [129, 335] width 69 height 69
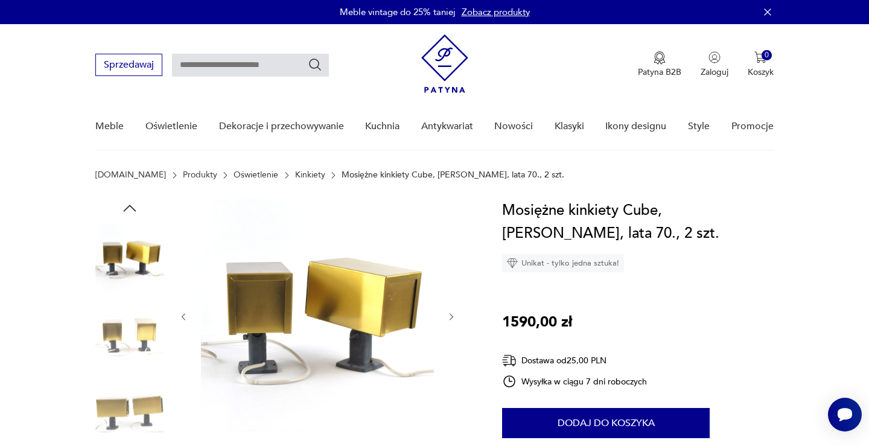
click at [141, 347] on img at bounding box center [129, 335] width 69 height 69
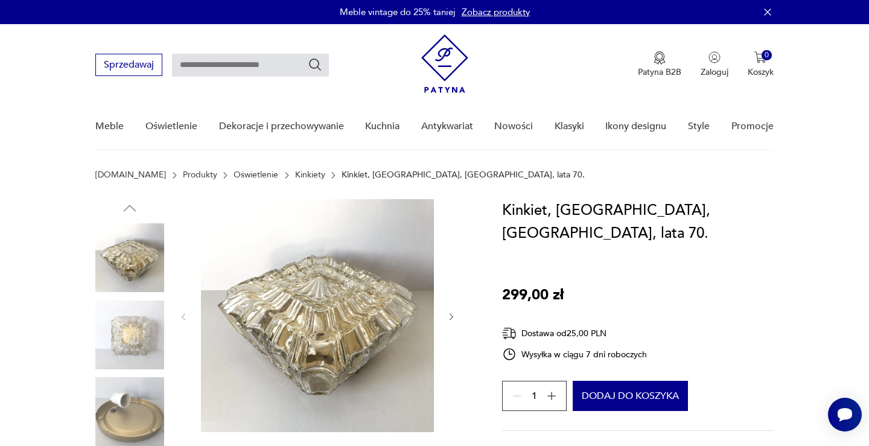
click at [130, 339] on img at bounding box center [129, 335] width 69 height 69
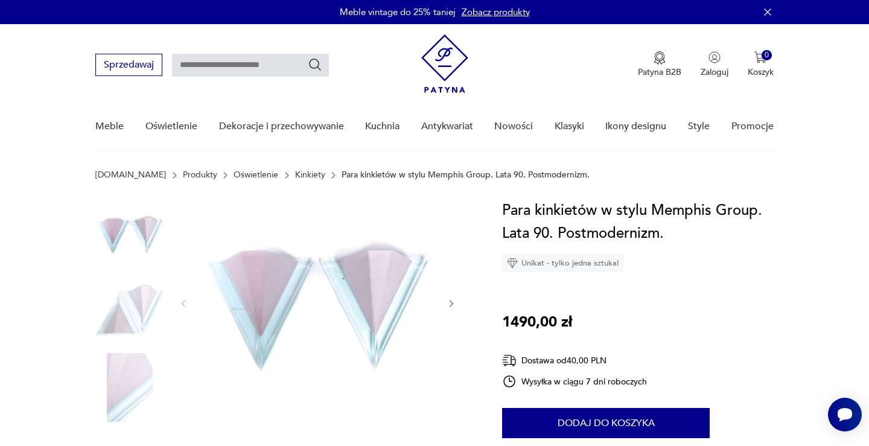
click at [123, 327] on img at bounding box center [129, 311] width 69 height 69
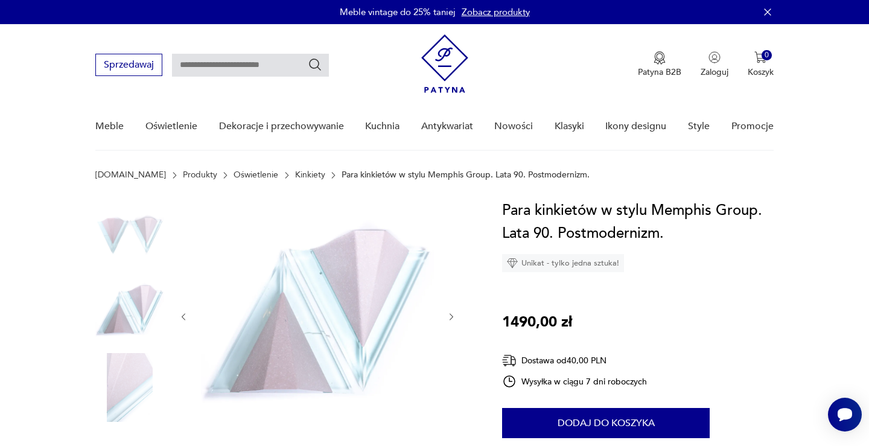
click at [126, 244] on img at bounding box center [129, 233] width 69 height 69
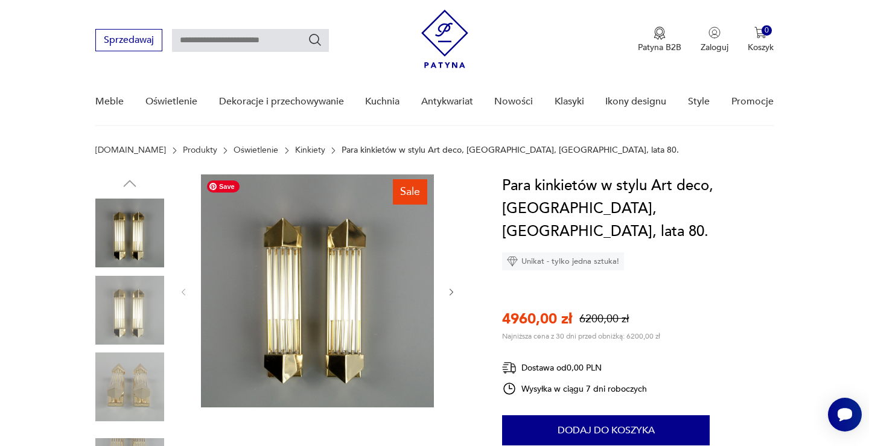
scroll to position [69, 0]
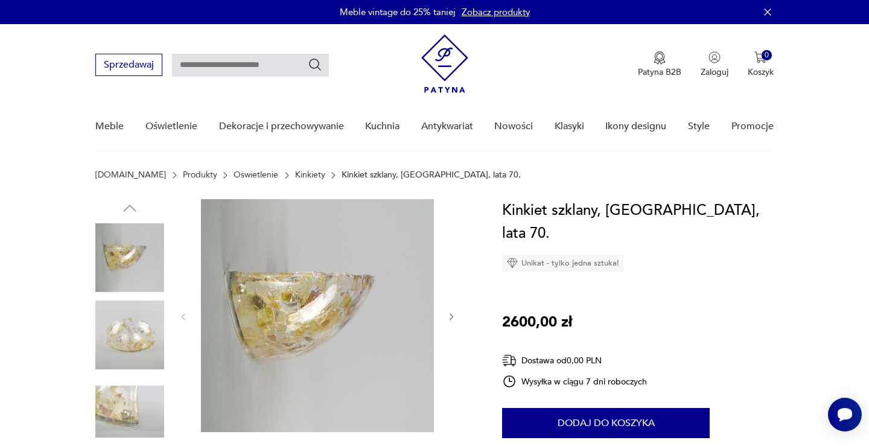
click at [144, 353] on img at bounding box center [129, 335] width 69 height 69
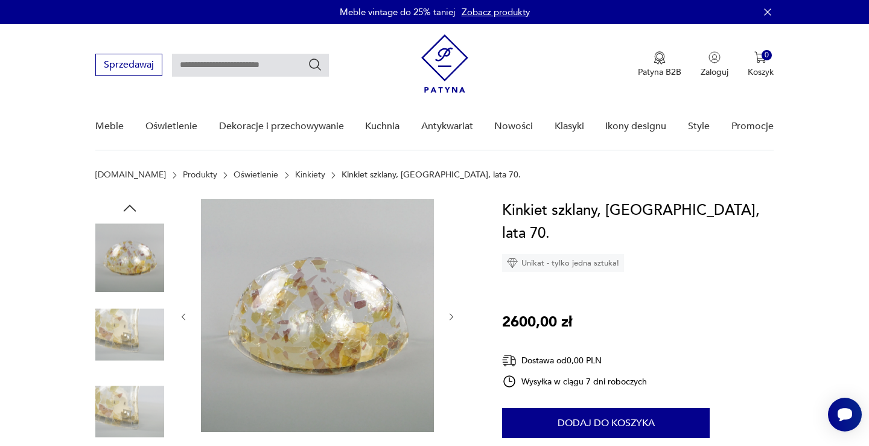
click at [138, 422] on img at bounding box center [129, 411] width 69 height 69
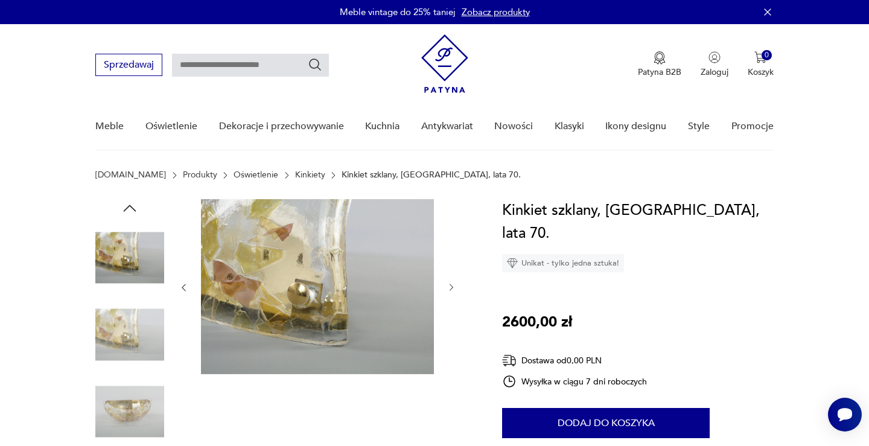
click at [132, 251] on img at bounding box center [129, 257] width 69 height 69
click at [134, 202] on icon "button" at bounding box center [130, 208] width 18 height 18
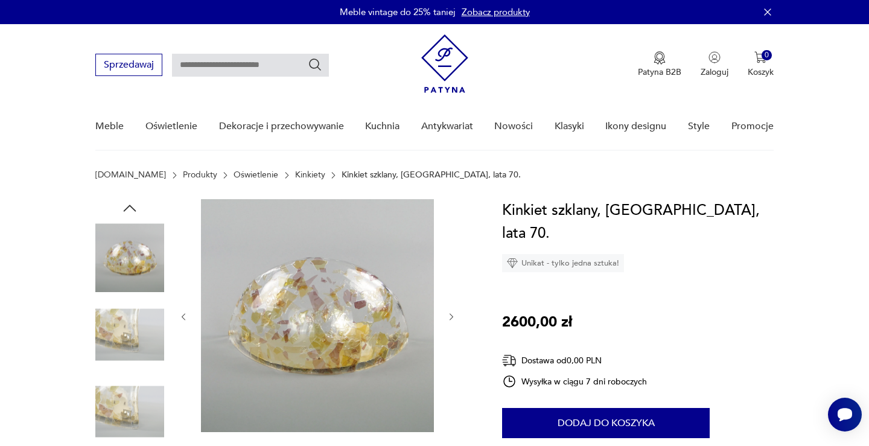
click at [134, 202] on icon "button" at bounding box center [130, 208] width 18 height 18
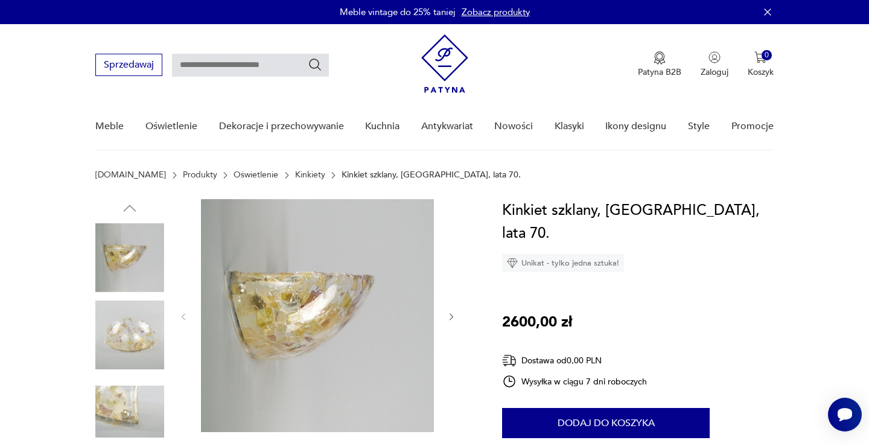
click at [132, 292] on div at bounding box center [129, 258] width 69 height 71
click at [133, 272] on img at bounding box center [129, 257] width 69 height 69
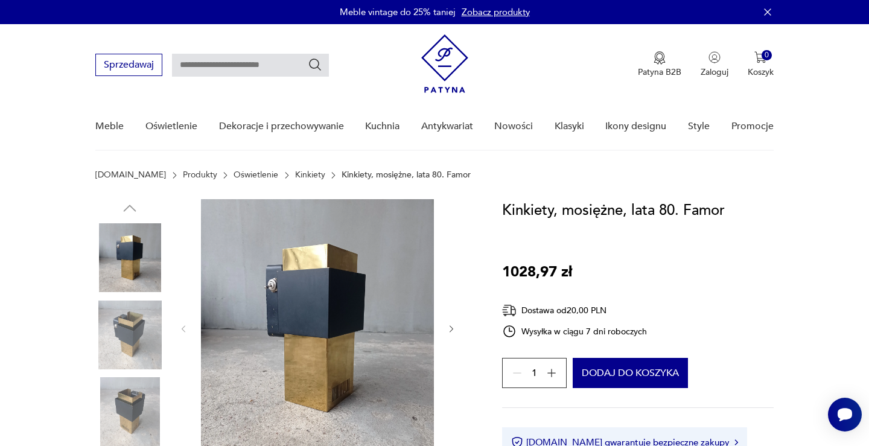
click at [146, 328] on img at bounding box center [129, 335] width 69 height 69
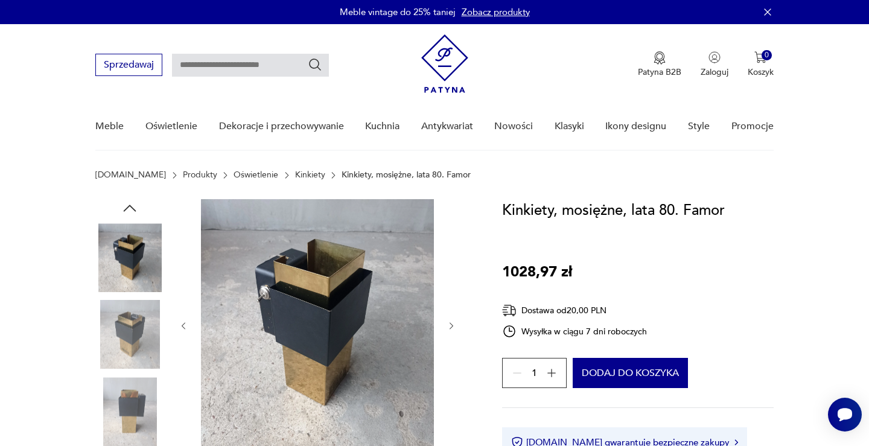
click at [129, 242] on img at bounding box center [129, 257] width 69 height 69
click at [133, 407] on img at bounding box center [129, 411] width 69 height 69
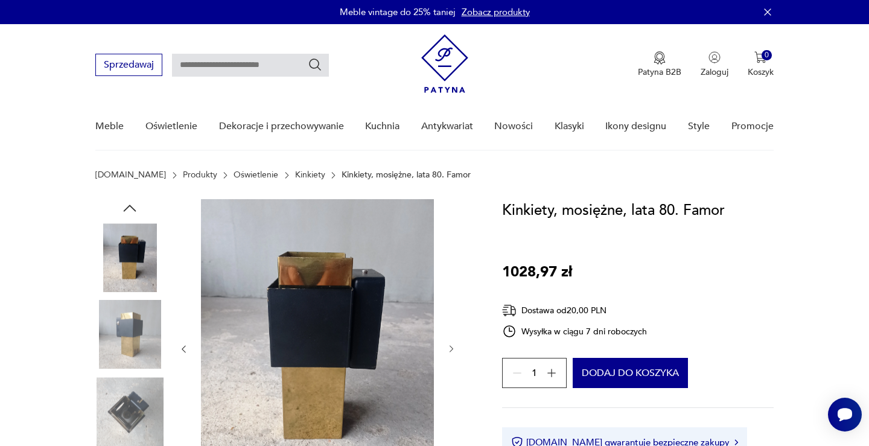
click at [129, 209] on icon "button" at bounding box center [130, 208] width 18 height 18
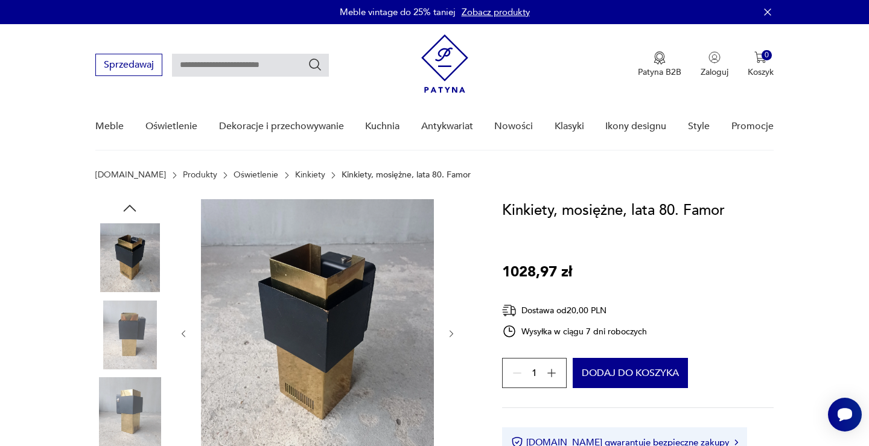
click at [129, 209] on icon "button" at bounding box center [130, 208] width 18 height 18
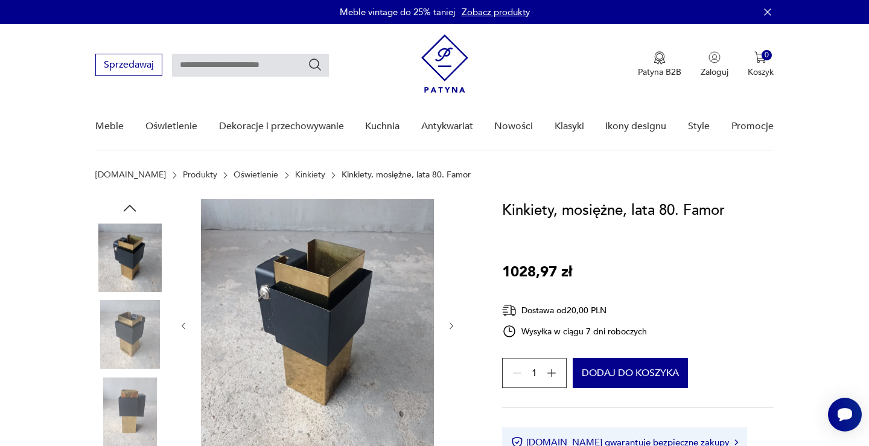
click at [129, 209] on icon "button" at bounding box center [130, 208] width 18 height 18
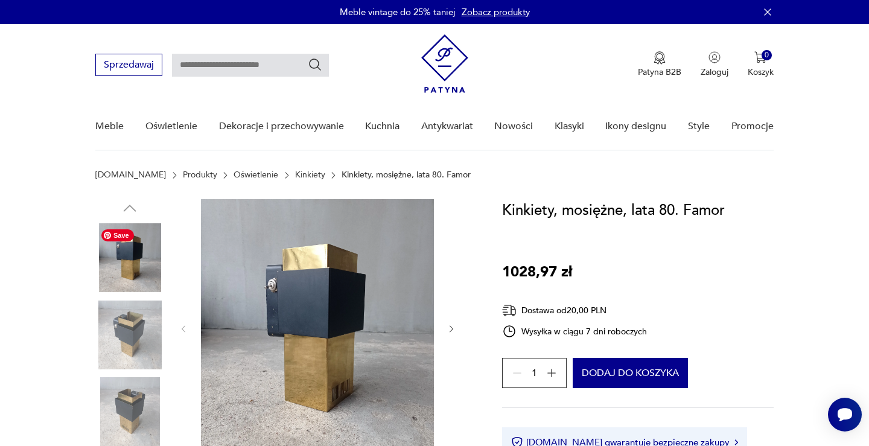
click at [136, 265] on img at bounding box center [129, 257] width 69 height 69
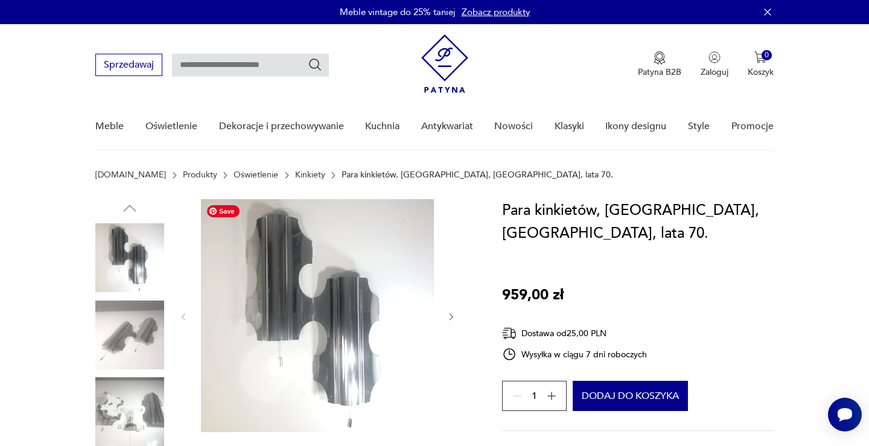
scroll to position [30, 0]
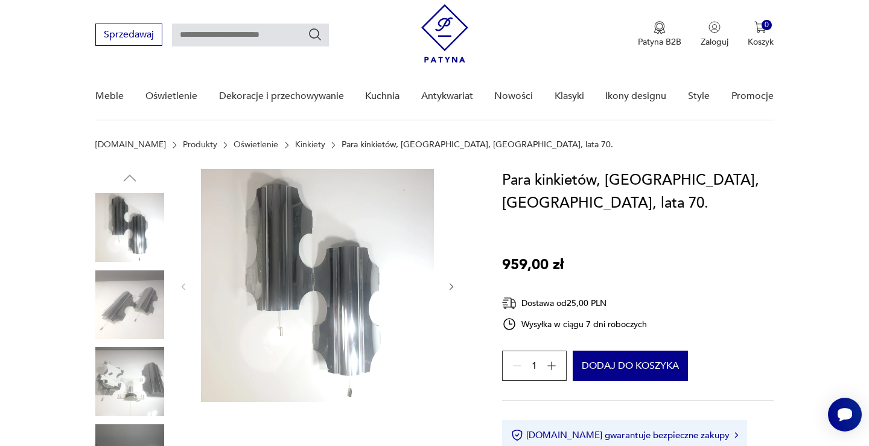
click at [132, 317] on img at bounding box center [129, 305] width 69 height 69
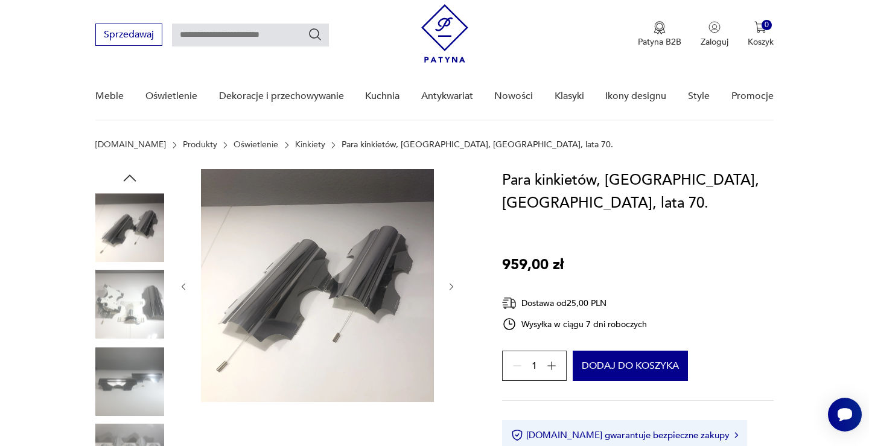
click at [122, 211] on img at bounding box center [129, 227] width 69 height 69
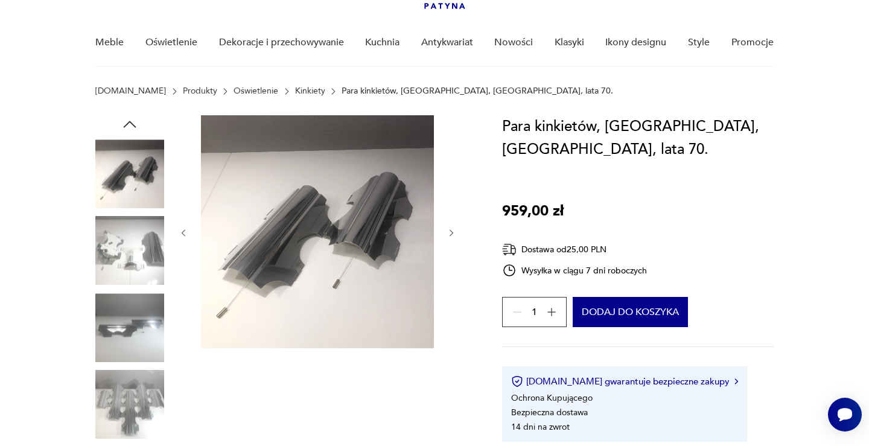
scroll to position [92, 0]
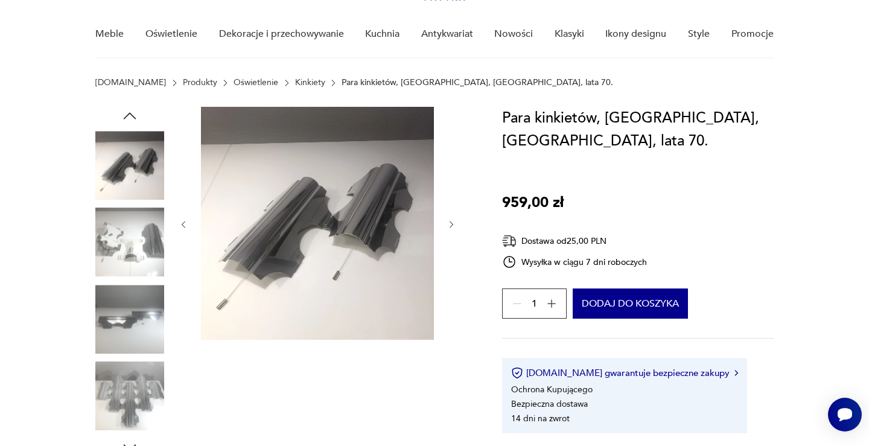
click at [143, 405] on img at bounding box center [129, 396] width 69 height 69
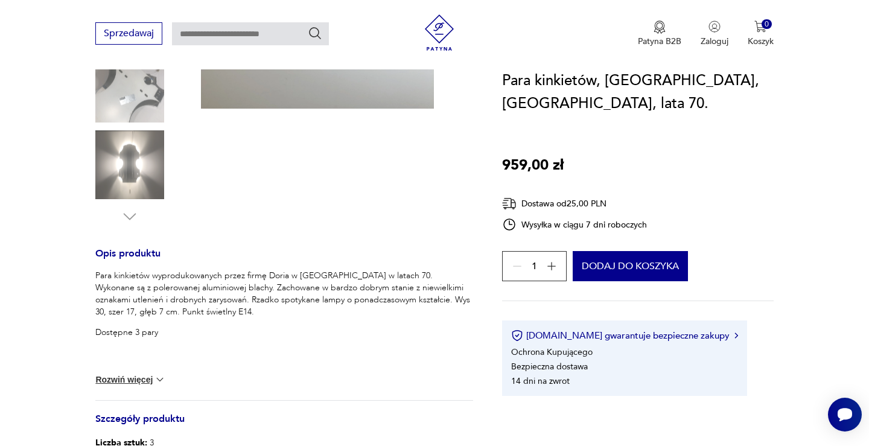
scroll to position [333, 0]
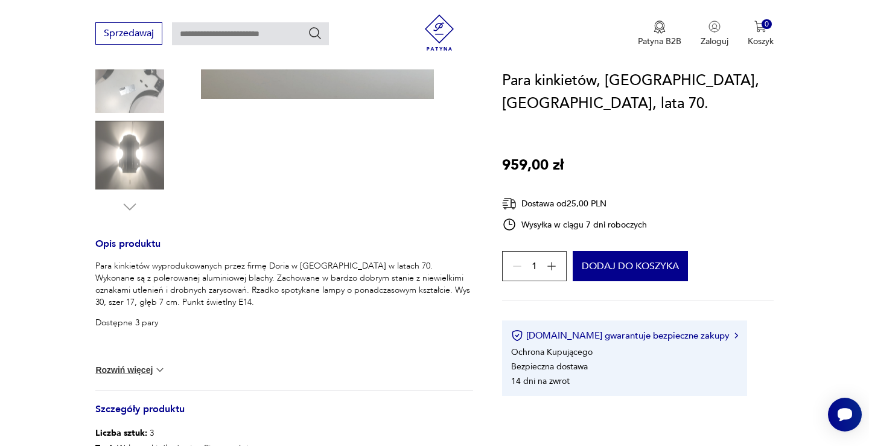
click at [143, 367] on button "Rozwiń więcej" at bounding box center [130, 370] width 70 height 12
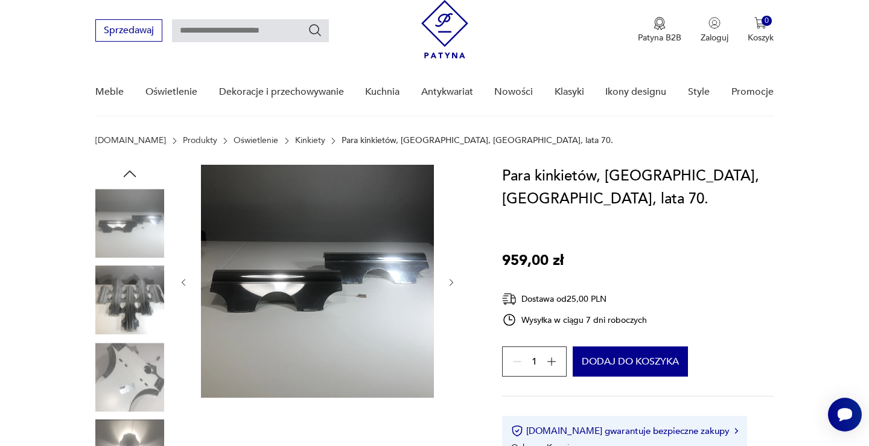
scroll to position [0, 0]
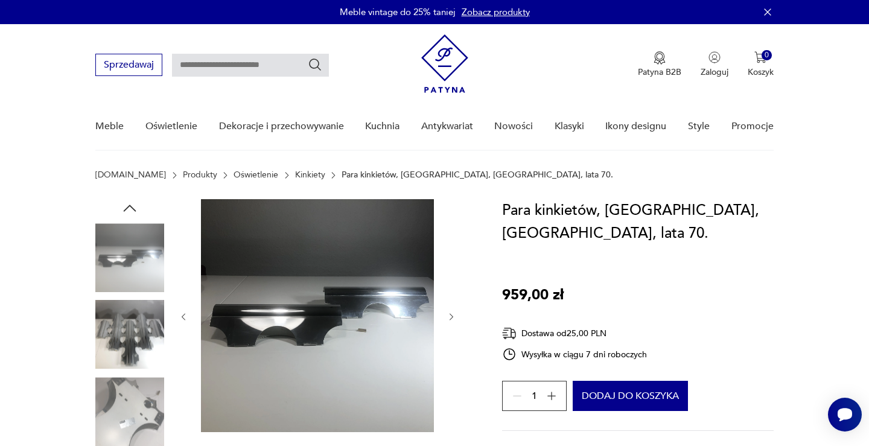
click at [110, 255] on img at bounding box center [129, 257] width 69 height 69
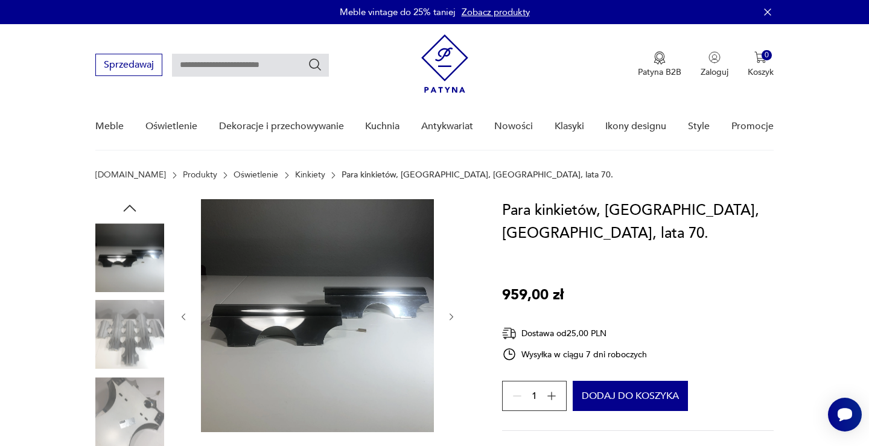
click at [132, 204] on icon "button" at bounding box center [130, 208] width 18 height 18
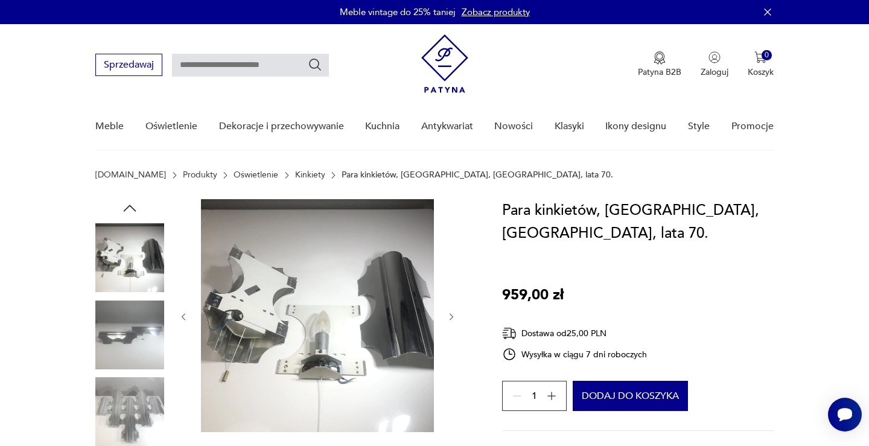
click at [132, 204] on icon "button" at bounding box center [130, 208] width 18 height 18
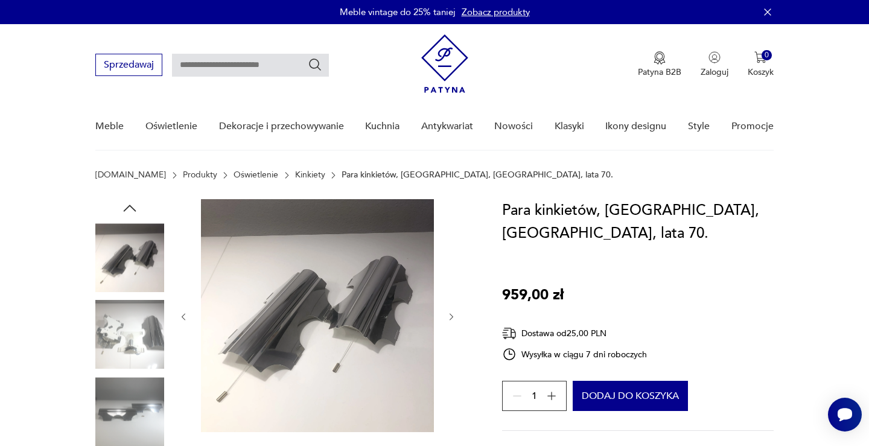
click at [132, 204] on icon "button" at bounding box center [130, 208] width 18 height 18
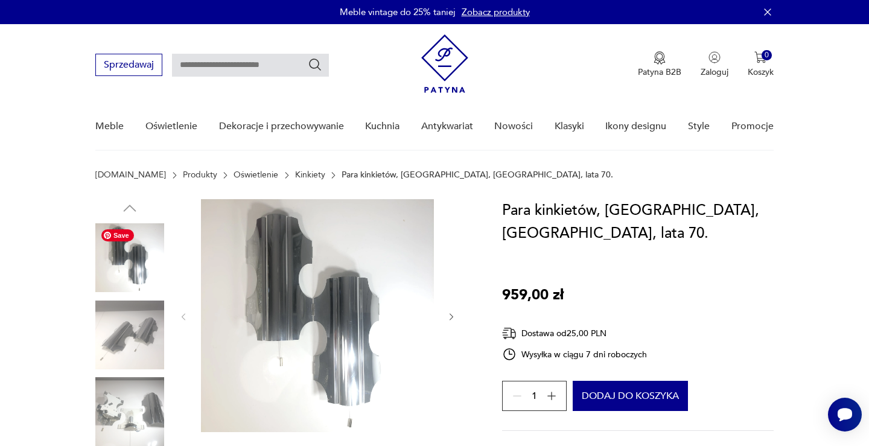
click at [139, 274] on img at bounding box center [129, 257] width 69 height 69
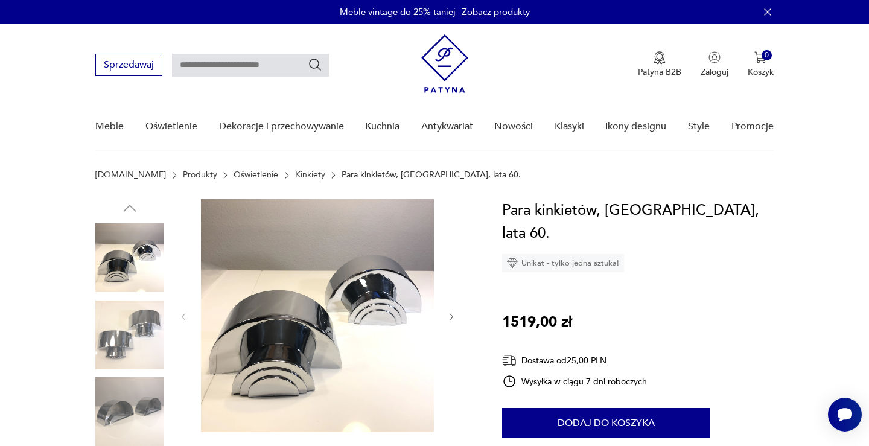
click at [139, 345] on img at bounding box center [129, 335] width 69 height 69
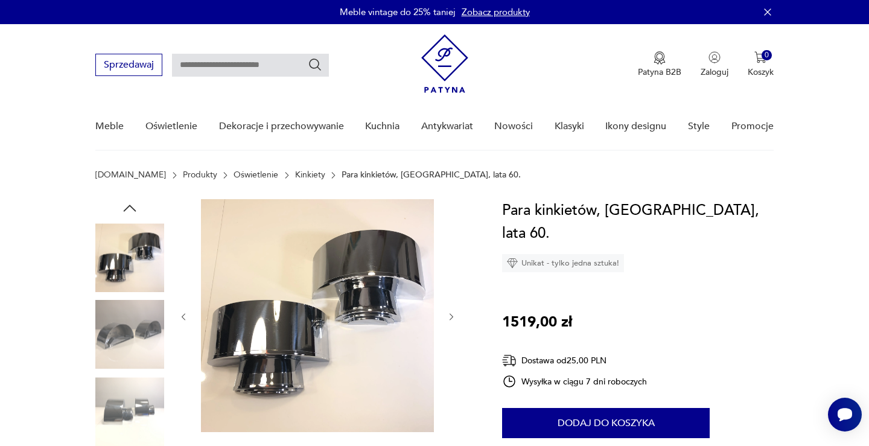
click at [129, 272] on img at bounding box center [129, 257] width 69 height 69
click at [112, 426] on img at bounding box center [129, 411] width 69 height 69
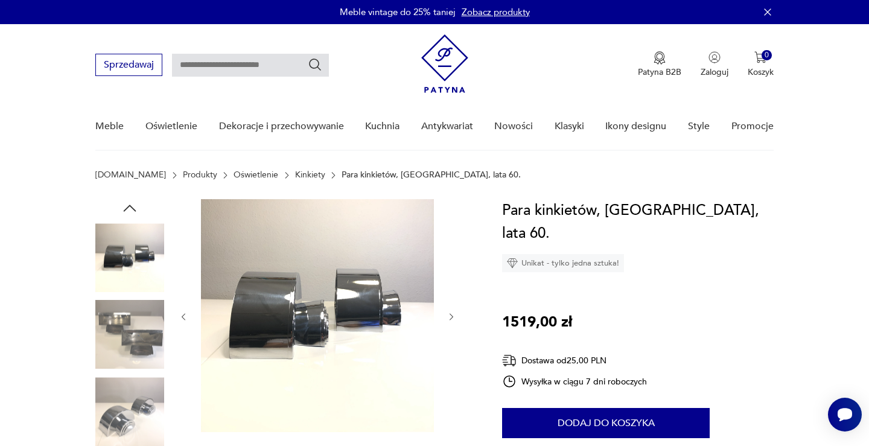
click at [141, 242] on img at bounding box center [129, 257] width 69 height 69
click at [132, 206] on icon "button" at bounding box center [130, 208] width 18 height 18
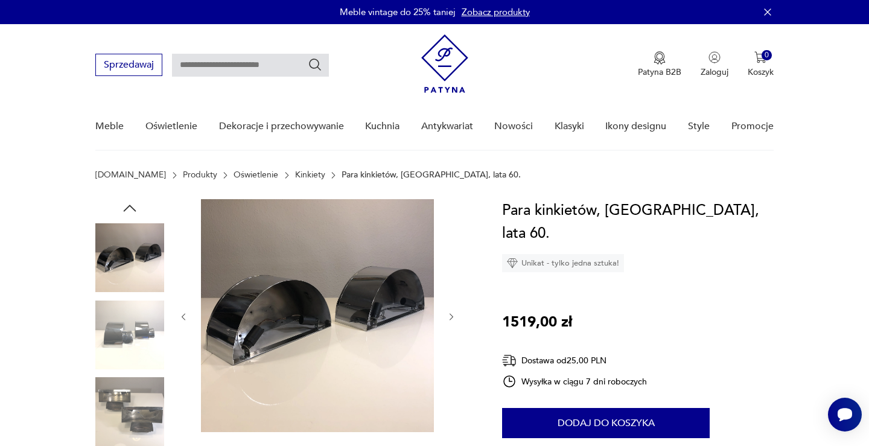
click at [132, 206] on icon "button" at bounding box center [130, 208] width 18 height 18
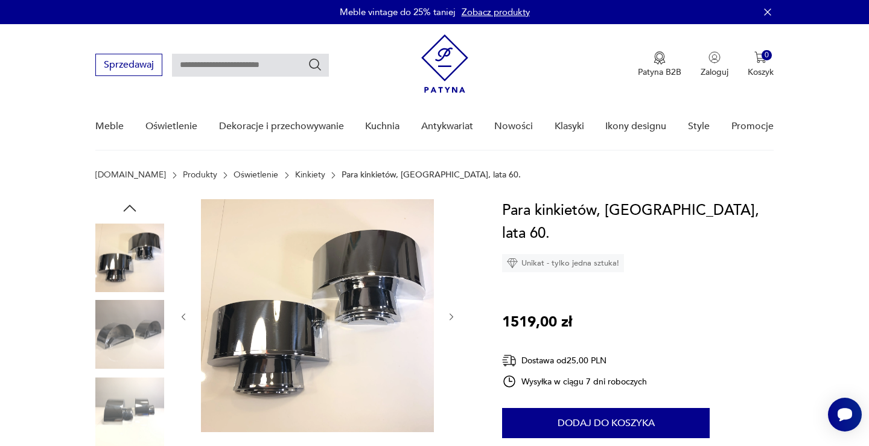
click at [132, 206] on icon "button" at bounding box center [130, 208] width 18 height 18
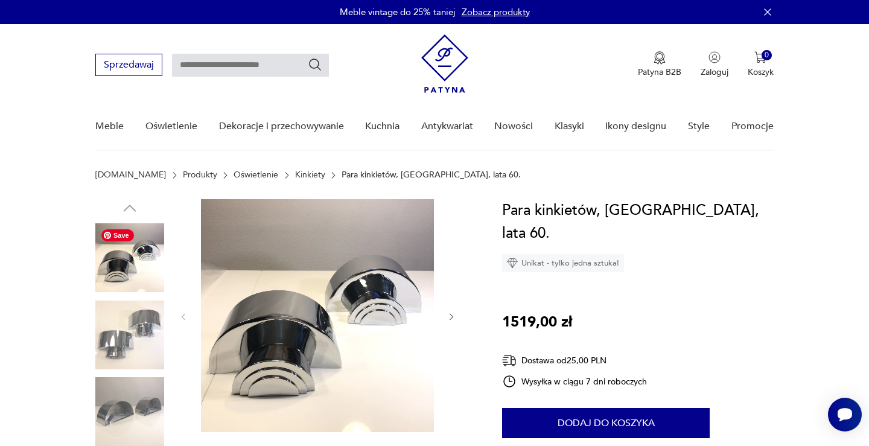
click at [128, 278] on img at bounding box center [129, 257] width 69 height 69
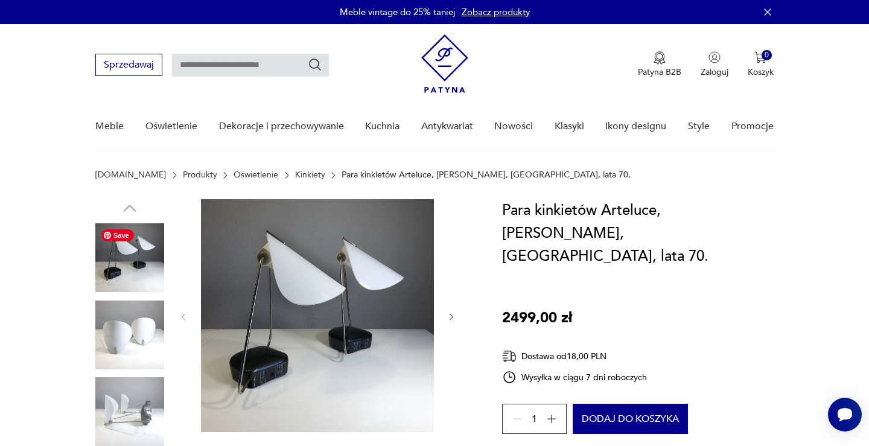
click at [135, 260] on img at bounding box center [129, 257] width 69 height 69
click at [135, 414] on img at bounding box center [129, 411] width 69 height 69
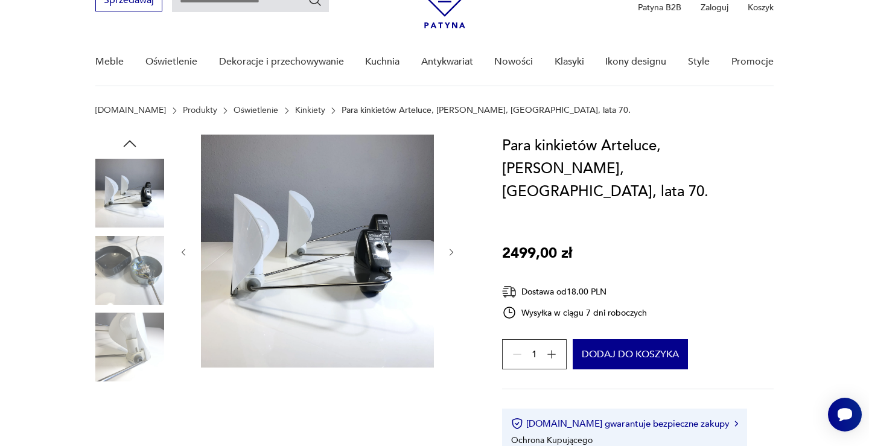
scroll to position [72, 0]
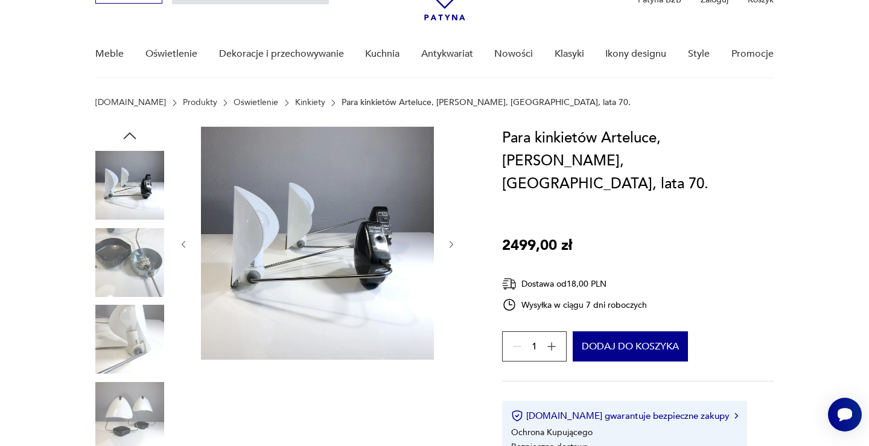
click at [135, 414] on img at bounding box center [129, 416] width 69 height 69
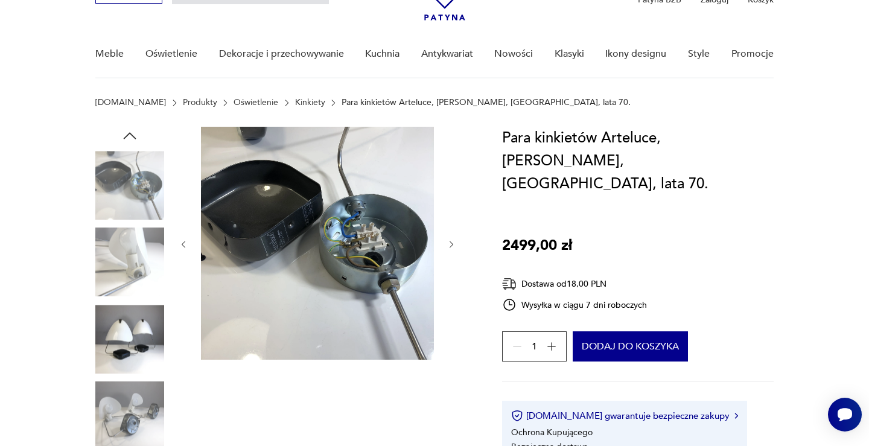
scroll to position [0, 0]
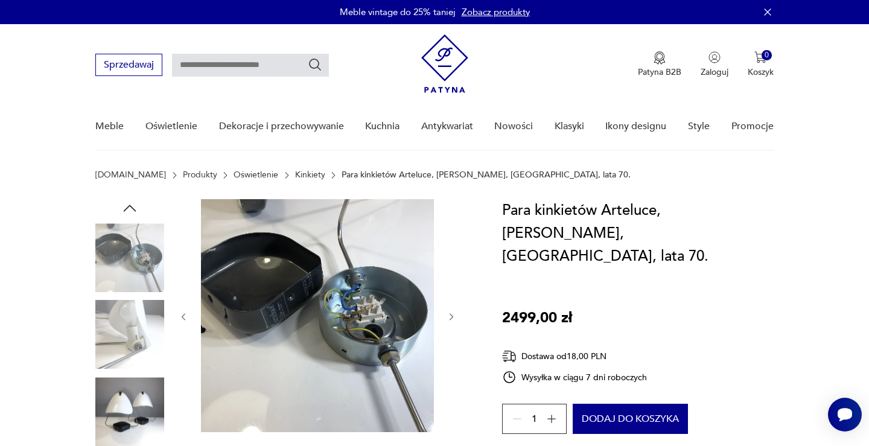
click at [125, 255] on img at bounding box center [129, 257] width 69 height 69
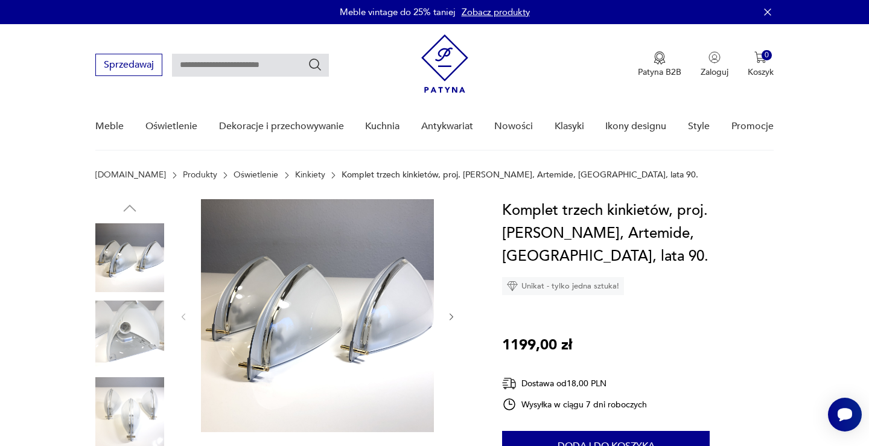
click at [130, 403] on img at bounding box center [129, 411] width 69 height 69
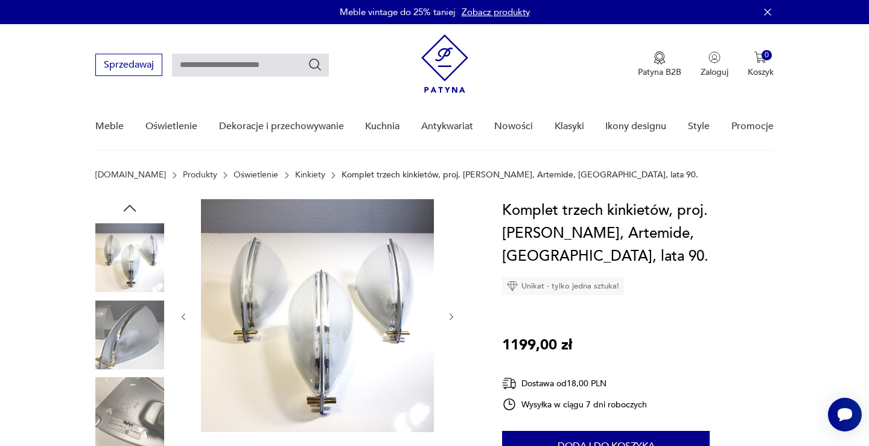
click at [142, 257] on img at bounding box center [129, 257] width 69 height 69
click at [133, 211] on icon "button" at bounding box center [130, 208] width 18 height 18
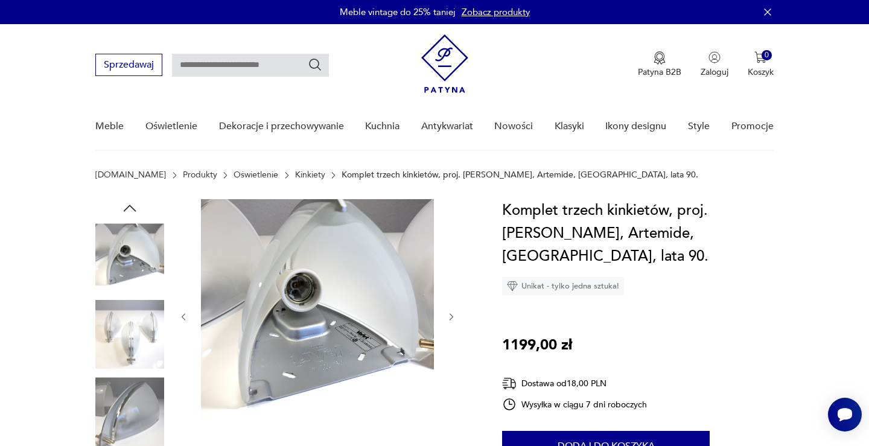
click at [135, 208] on icon "button" at bounding box center [130, 208] width 18 height 18
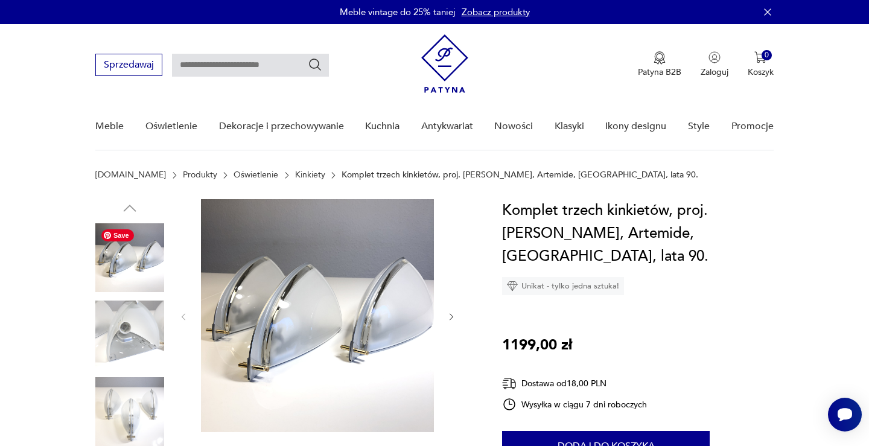
click at [133, 263] on img at bounding box center [129, 257] width 69 height 69
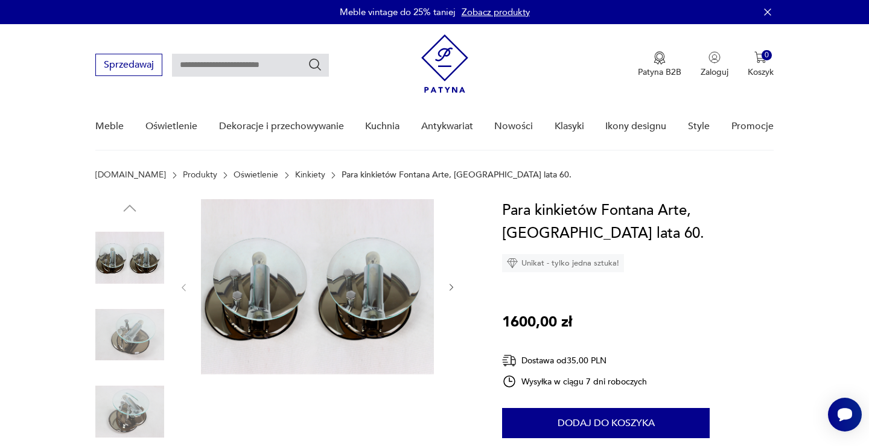
click at [144, 333] on img at bounding box center [129, 335] width 69 height 69
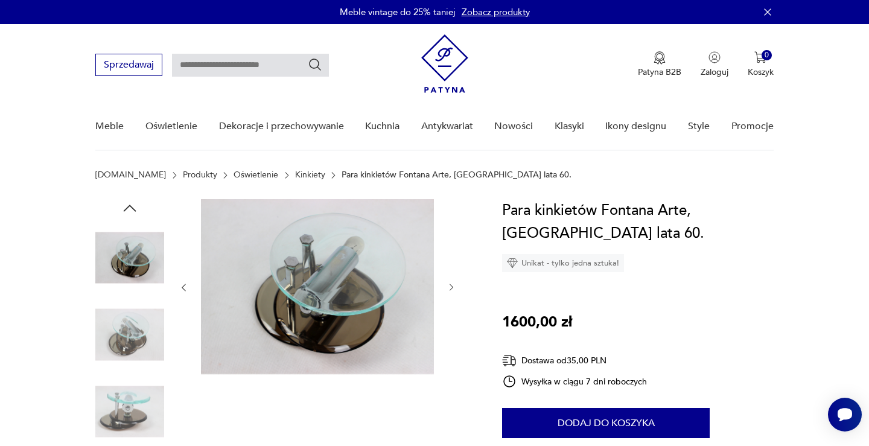
click at [128, 258] on img at bounding box center [129, 257] width 69 height 69
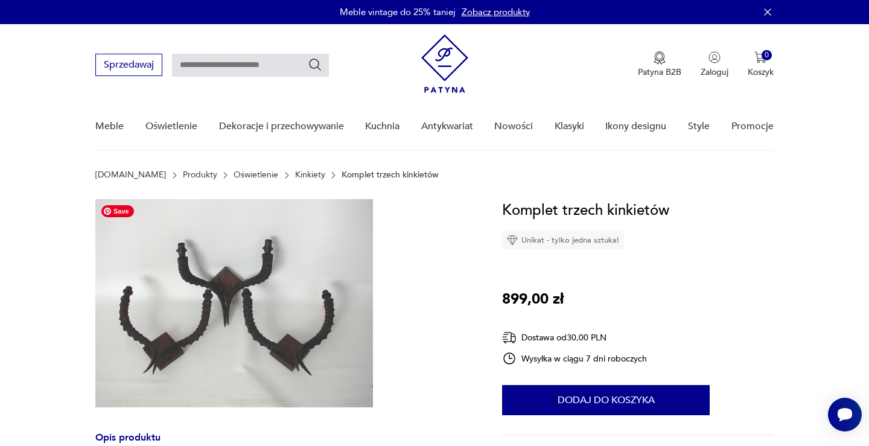
scroll to position [114, 0]
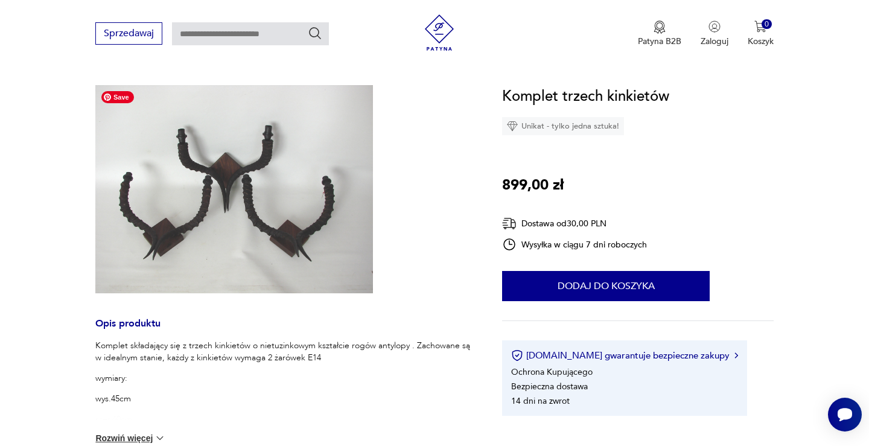
click at [307, 285] on img at bounding box center [234, 189] width 278 height 208
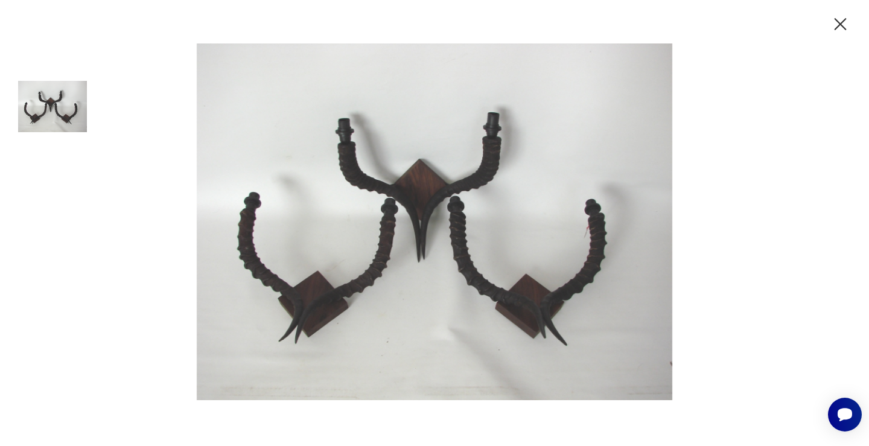
click at [842, 21] on icon "button" at bounding box center [840, 24] width 21 height 21
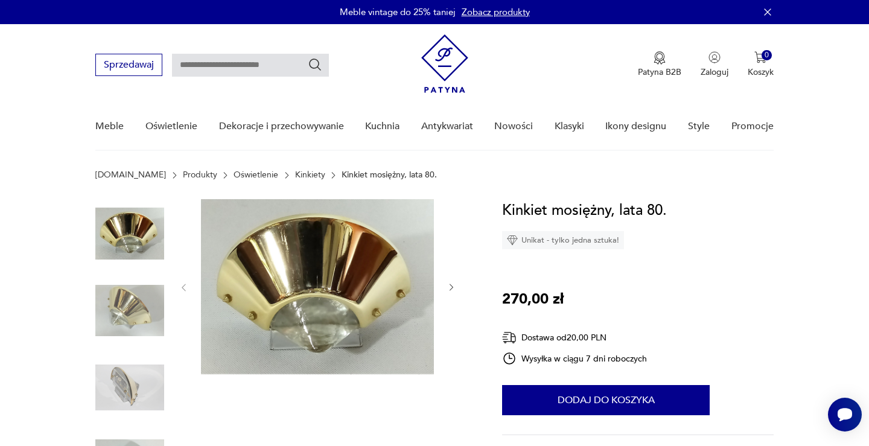
click at [127, 318] on img at bounding box center [129, 311] width 69 height 69
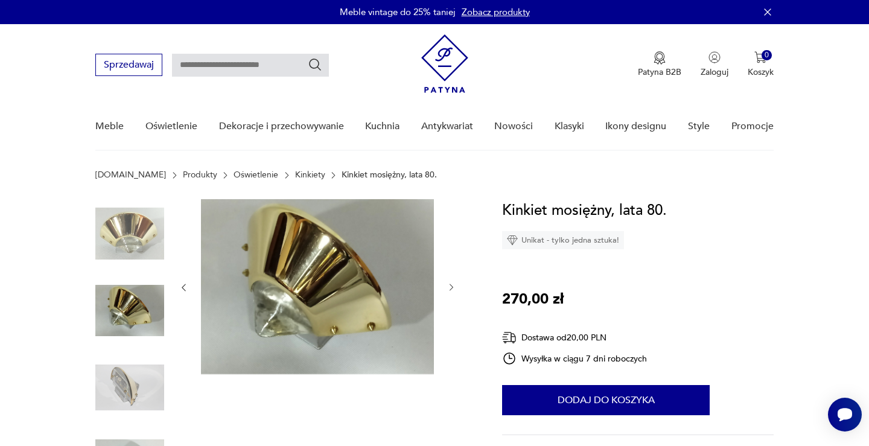
click at [129, 373] on img at bounding box center [129, 387] width 69 height 69
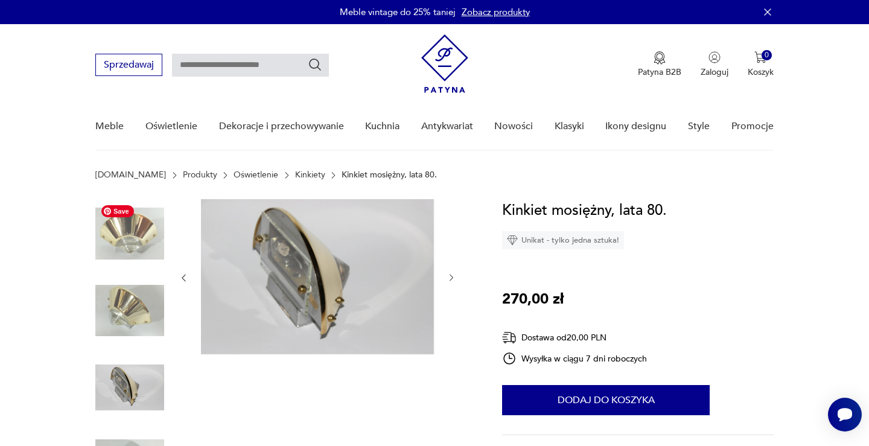
click at [132, 237] on img at bounding box center [129, 233] width 69 height 69
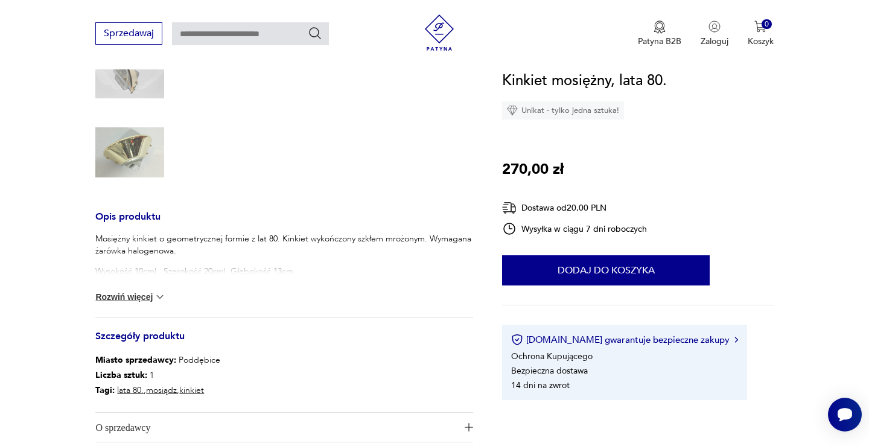
scroll to position [322, 0]
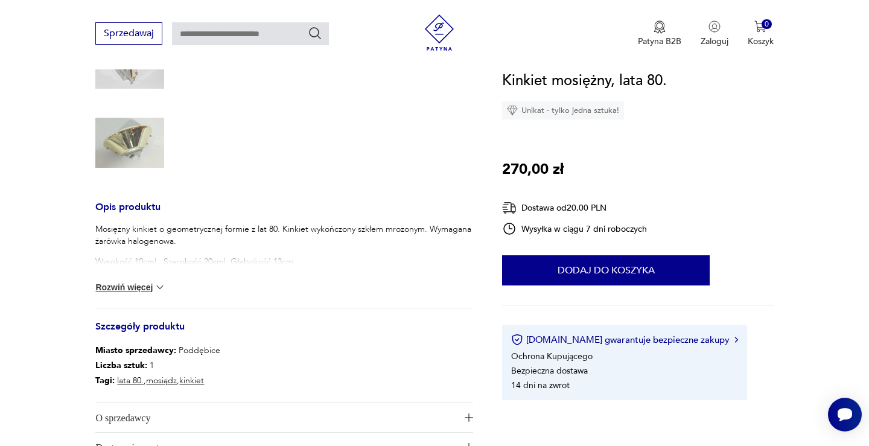
click at [132, 290] on button "Rozwiń więcej" at bounding box center [130, 287] width 70 height 12
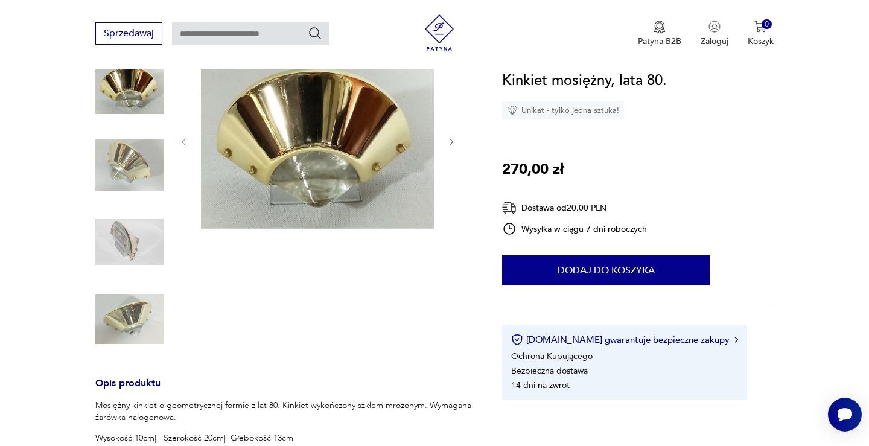
scroll to position [260, 0]
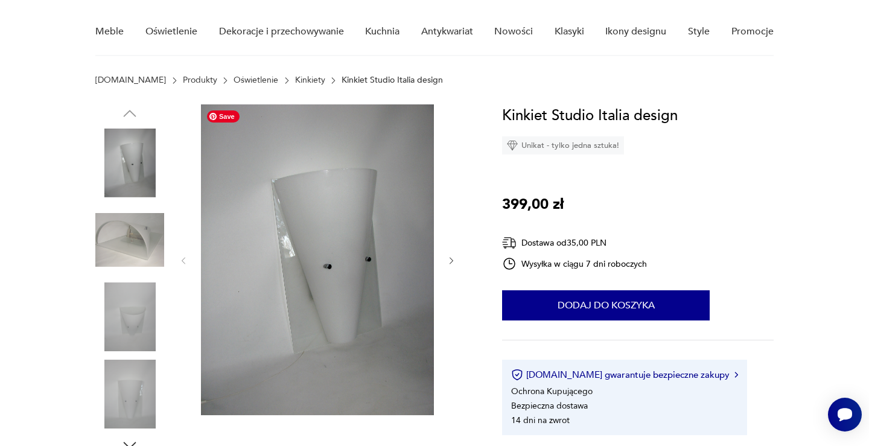
scroll to position [89, 0]
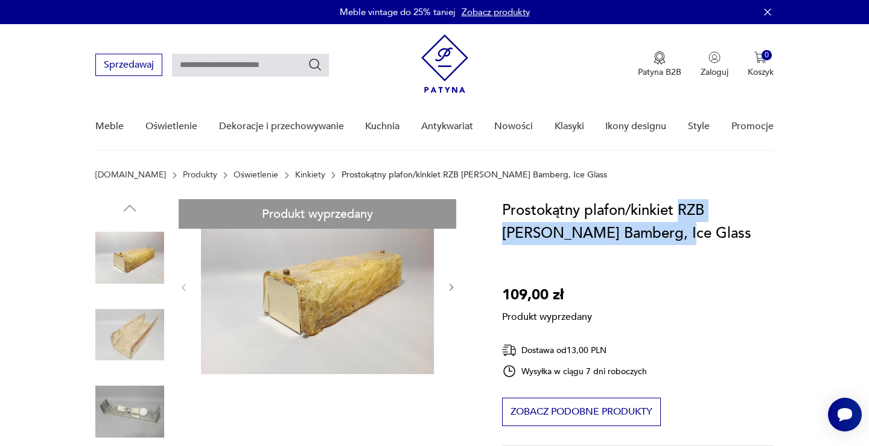
drag, startPoint x: 651, startPoint y: 238, endPoint x: 681, endPoint y: 213, distance: 38.6
click at [681, 213] on h1 "Prostokątny plafon/kinkiet RZB [PERSON_NAME] Bamberg, Ice Glass" at bounding box center [637, 222] width 271 height 46
copy h1 "RZB [PERSON_NAME]"
